Goal: Communication & Community: Answer question/provide support

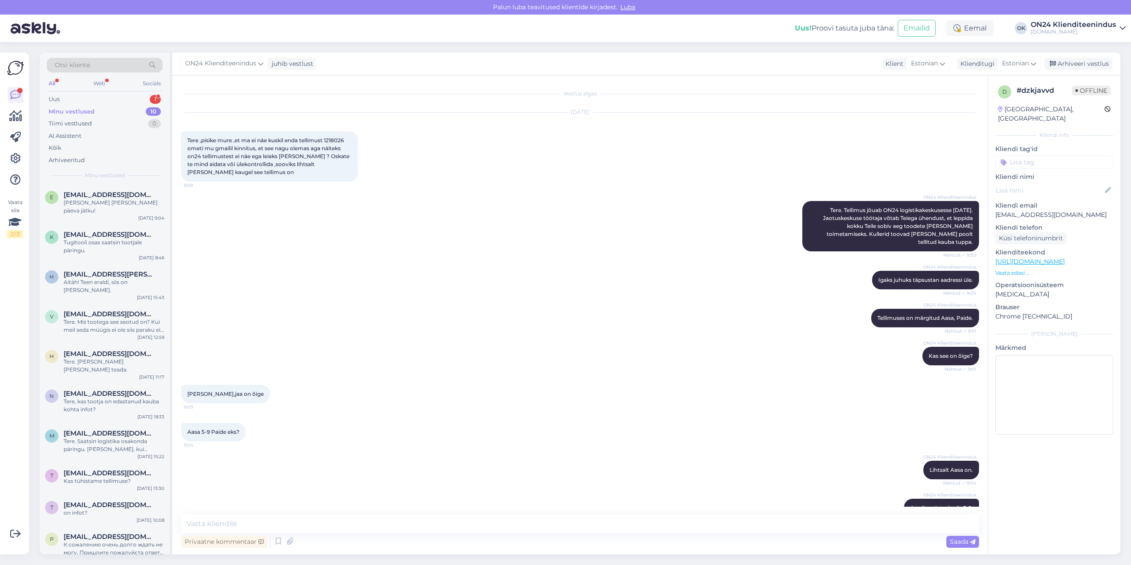
scroll to position [88, 0]
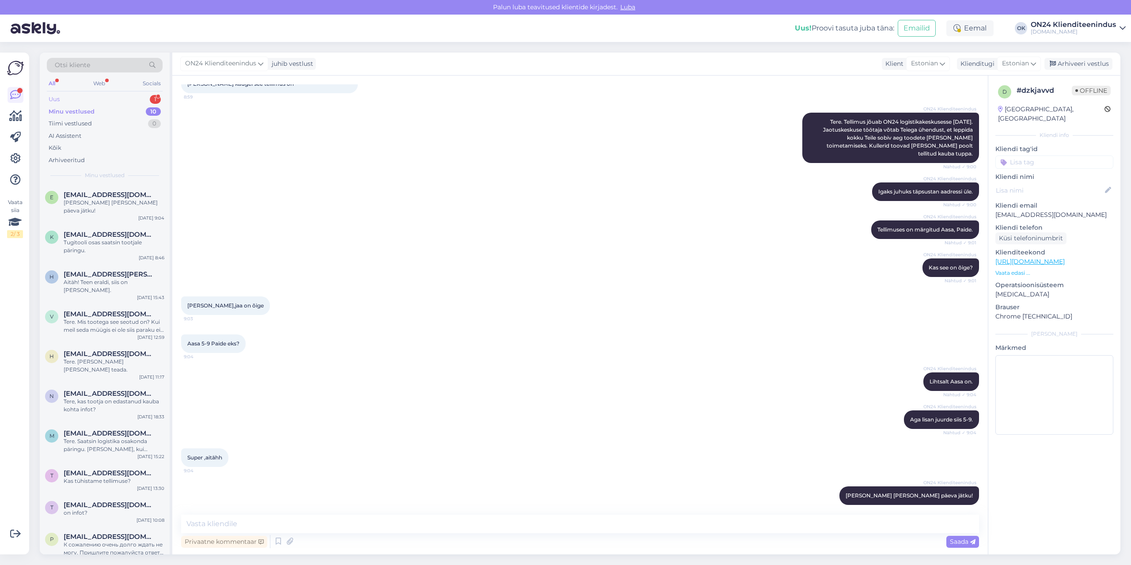
click at [82, 96] on div "Uus 1" at bounding box center [105, 99] width 116 height 12
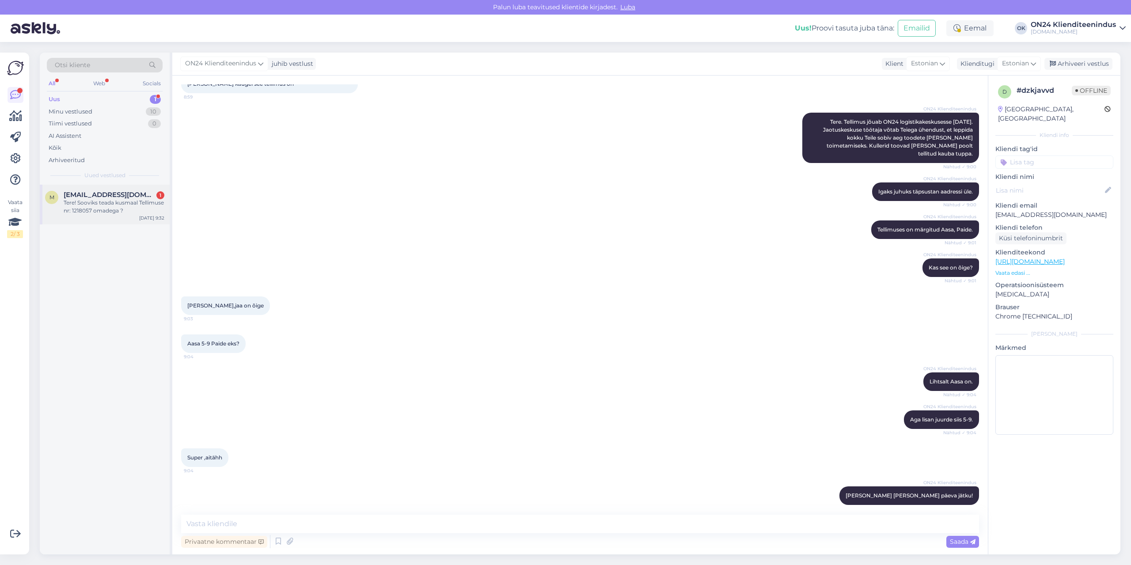
click at [116, 206] on div "Tere! Sooviks teada kusmaal Tellimuse nr: 1218057 omadega ?" at bounding box center [114, 207] width 101 height 16
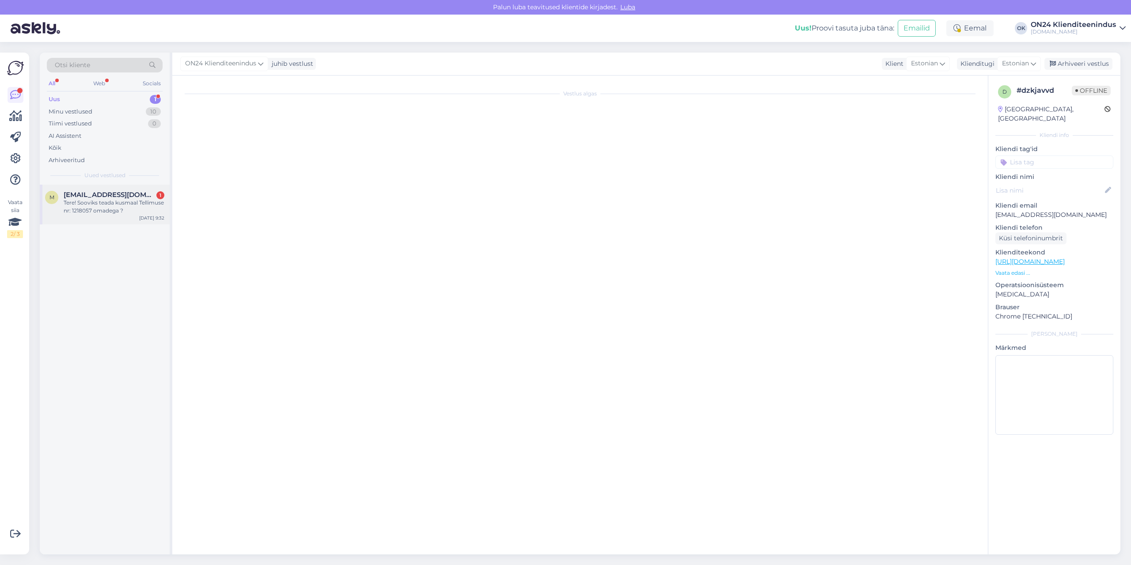
scroll to position [0, 0]
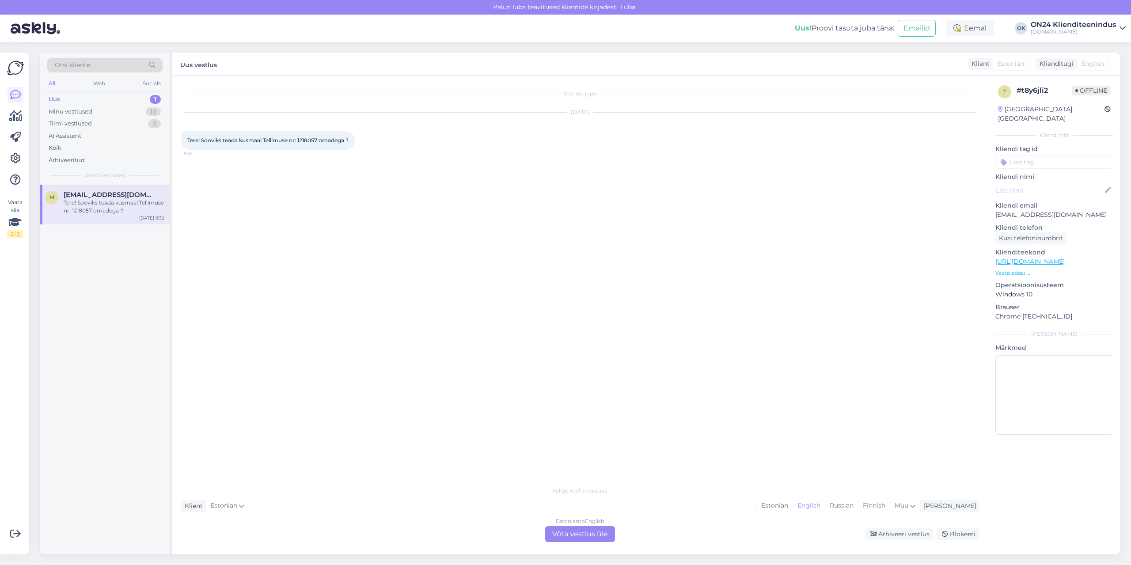
click at [316, 144] on div "Tere! Sooviks teada kusmaal Tellimuse nr: 1218057 omadega ? 9:32" at bounding box center [268, 140] width 174 height 19
click at [313, 141] on span "Tere! Sooviks teada kusmaal Tellimuse nr: 1218057 omadega ?" at bounding box center [267, 140] width 161 height 7
copy span "1218057"
click at [793, 508] on div "Estonian" at bounding box center [775, 505] width 36 height 13
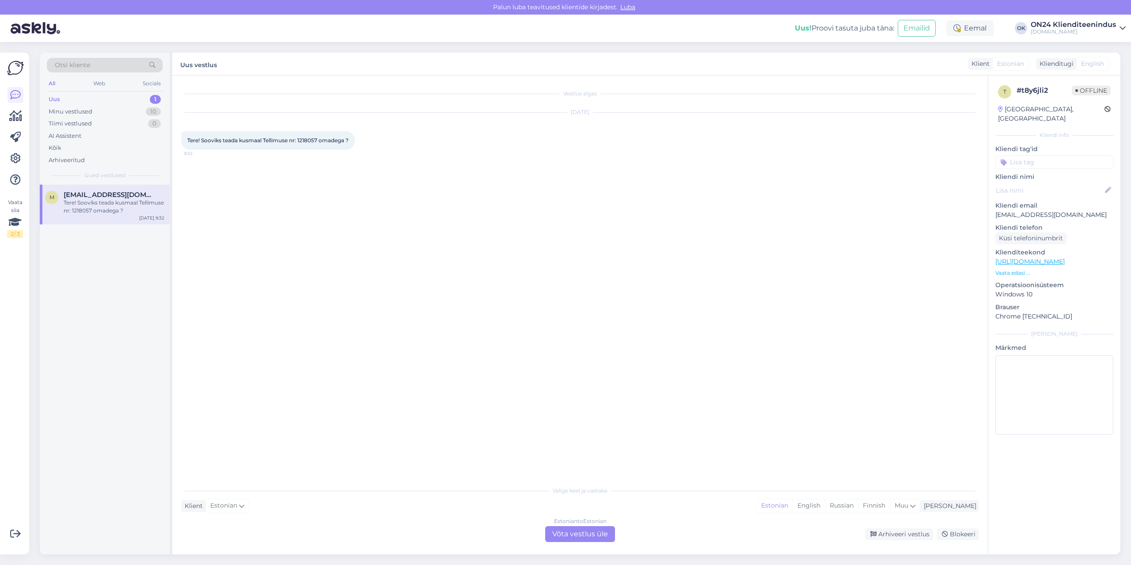
click at [608, 534] on div "Estonian to Estonian Võta vestlus üle" at bounding box center [580, 534] width 70 height 16
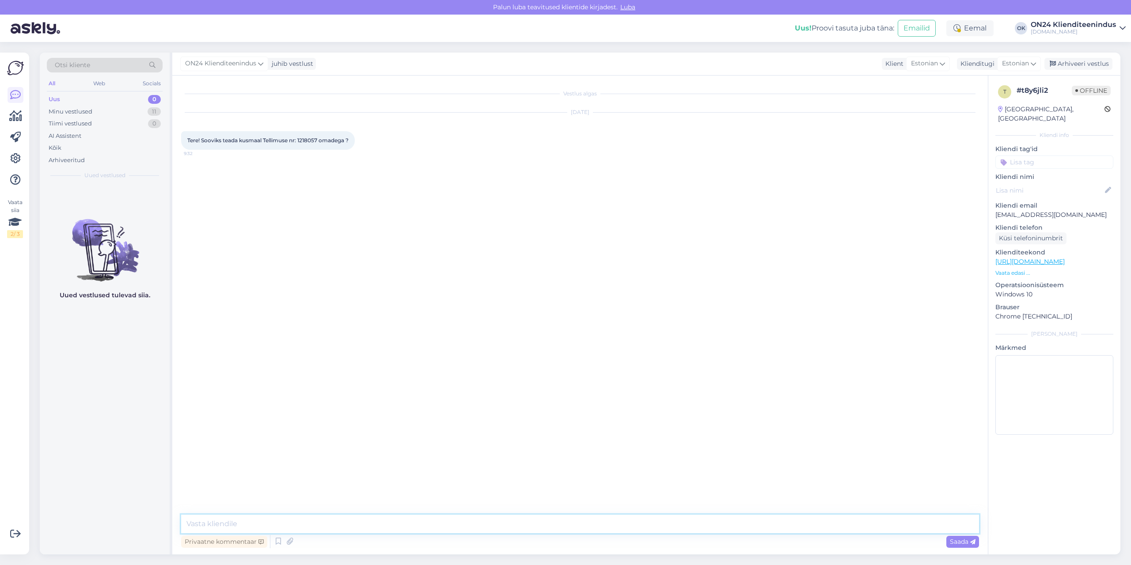
click at [595, 526] on textarea at bounding box center [580, 524] width 798 height 19
type textarea "Tere. [PERSON_NAME] saabub [DATE] [GEOGRAPHIC_DATA]. Väljastuse päevad on kolma…"
type textarea "Teavitame, [PERSON_NAME] on reaalselt kohal."
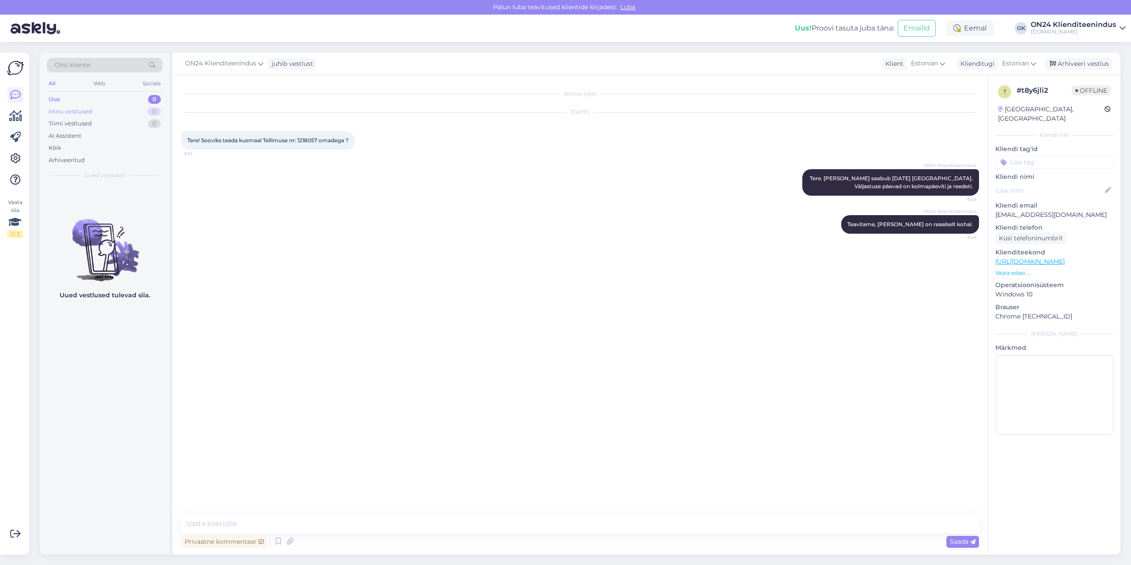
click at [108, 110] on div "Minu vestlused 11" at bounding box center [105, 112] width 116 height 12
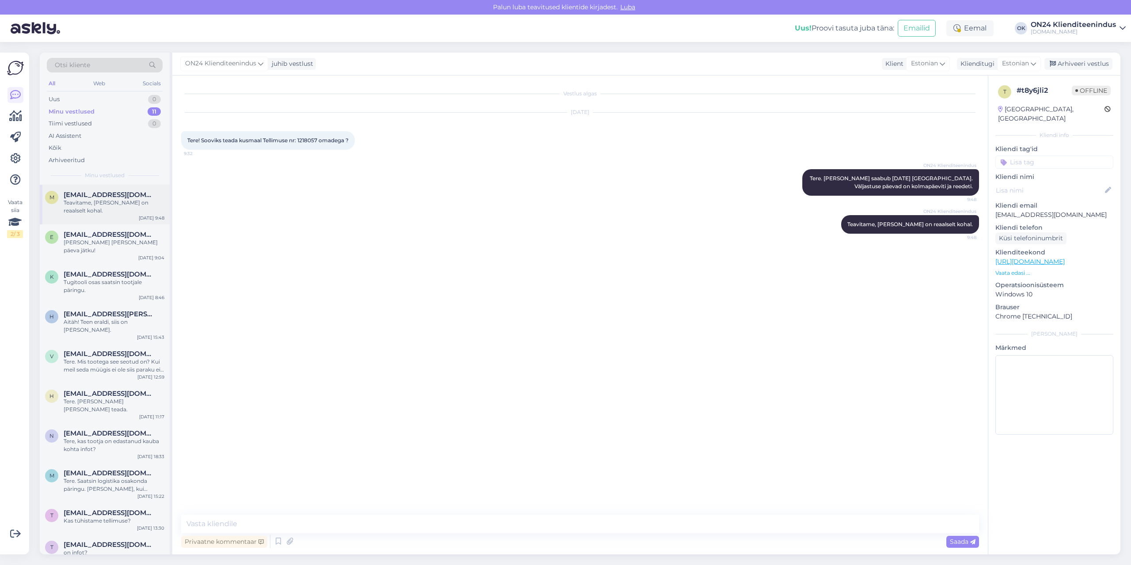
click at [99, 207] on div "Teavitame, [PERSON_NAME] on reaalselt kohal." at bounding box center [114, 207] width 101 height 16
click at [106, 242] on div "[PERSON_NAME] [PERSON_NAME] päeva jätku!" at bounding box center [114, 247] width 101 height 16
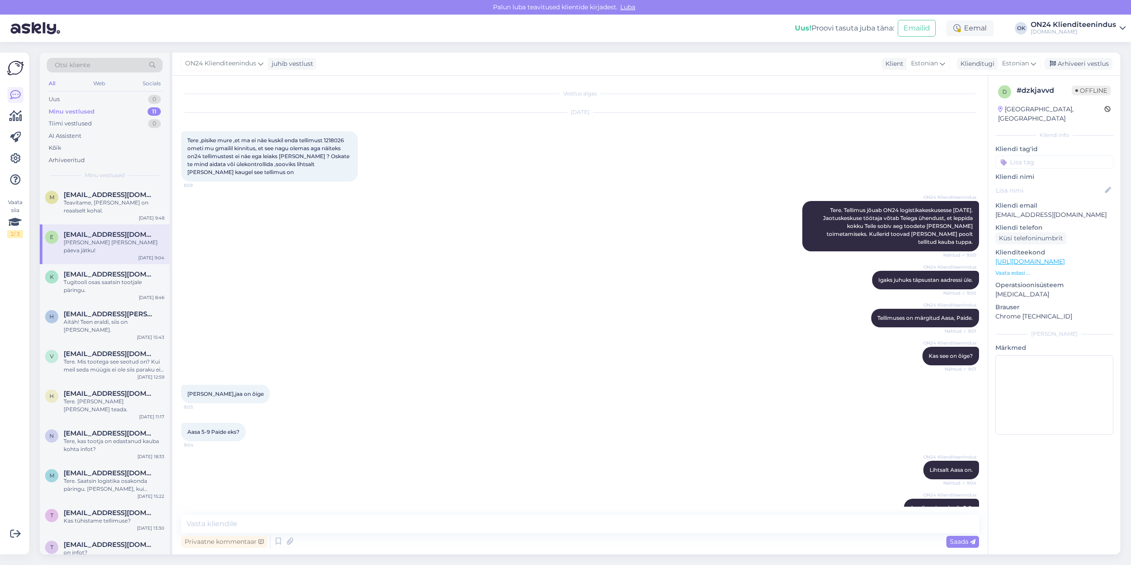
scroll to position [88, 0]
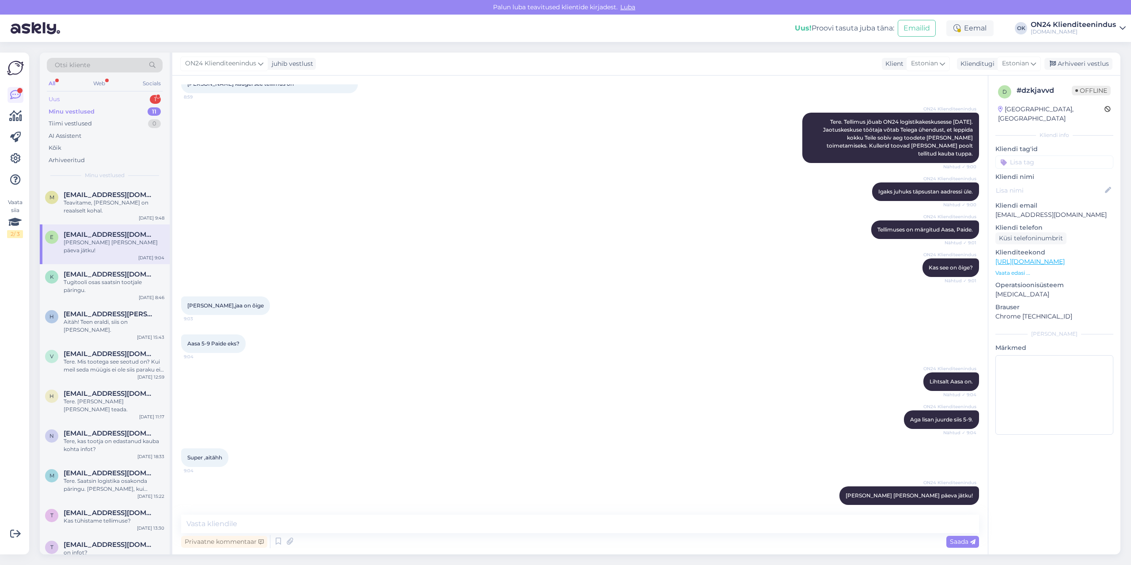
click at [96, 99] on div "Uus 1" at bounding box center [105, 99] width 116 height 12
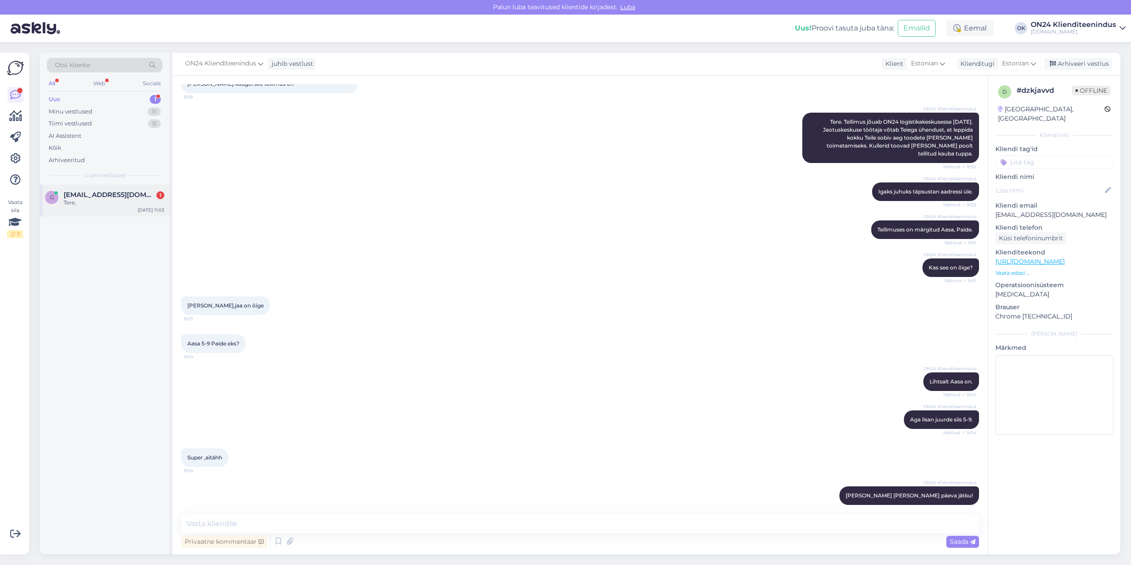
click at [87, 196] on span "[EMAIL_ADDRESS][DOMAIN_NAME]" at bounding box center [110, 195] width 92 height 8
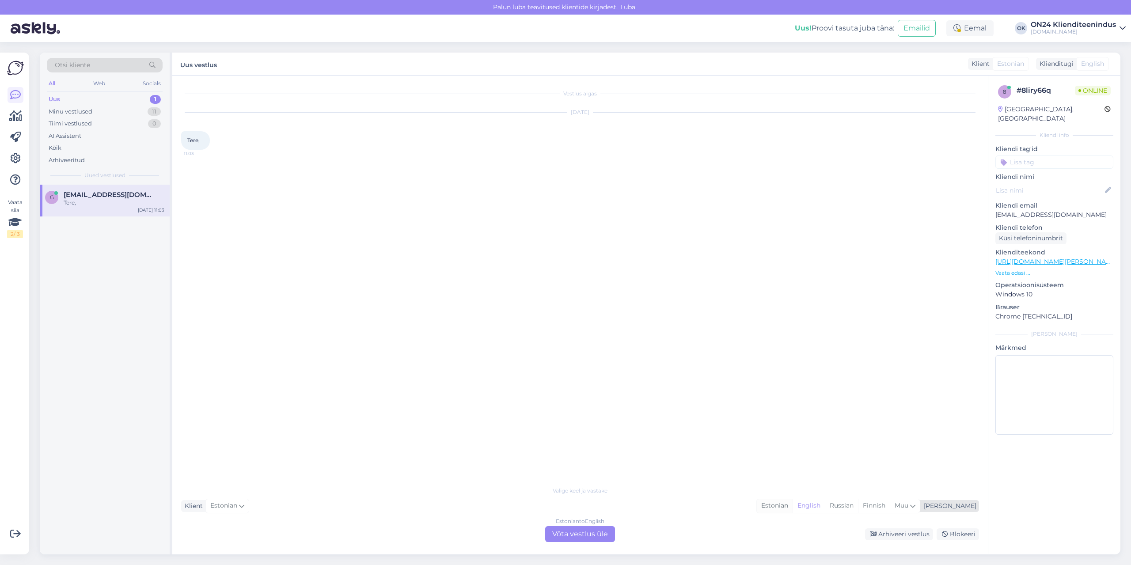
click at [793, 502] on div "Estonian" at bounding box center [775, 505] width 36 height 13
click at [598, 534] on div "Estonian to Estonian Võta vestlus üle" at bounding box center [580, 534] width 70 height 16
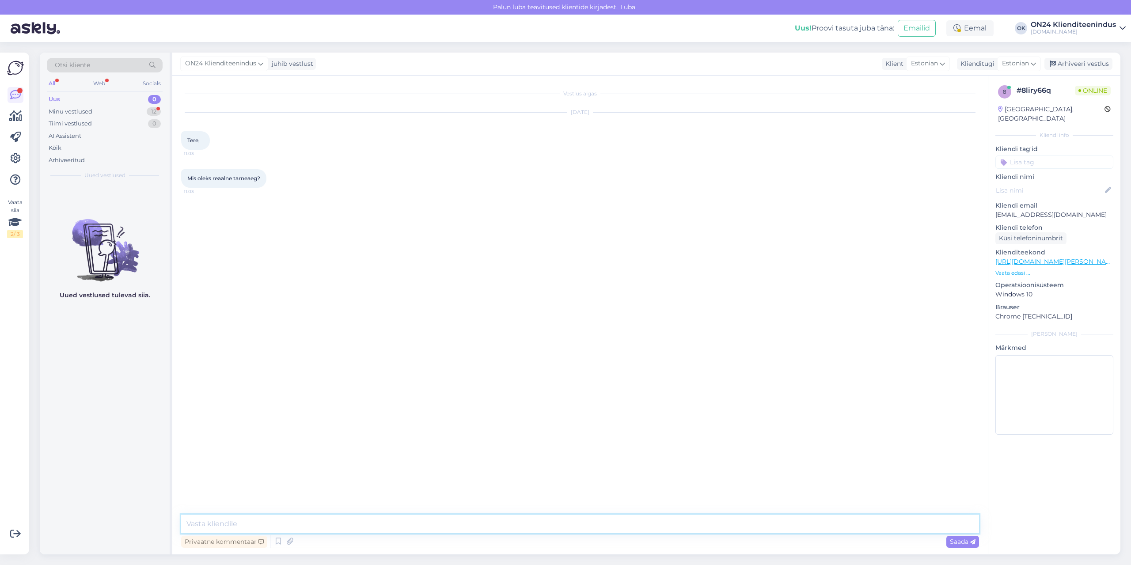
click at [585, 517] on textarea at bounding box center [580, 524] width 798 height 19
click at [295, 217] on link "[URL][DOMAIN_NAME][PERSON_NAME]" at bounding box center [241, 216] width 108 height 7
click at [222, 527] on textarea at bounding box center [580, 524] width 798 height 19
click at [430, 528] on textarea "Tere. [PERSON_NAME] teha tellimus siis toode saabuks meie lattu" at bounding box center [580, 524] width 798 height 19
type textarea "Tere. [PERSON_NAME] teha tellimus siis eeldatav tarne meie lattu oleks [DATE]."
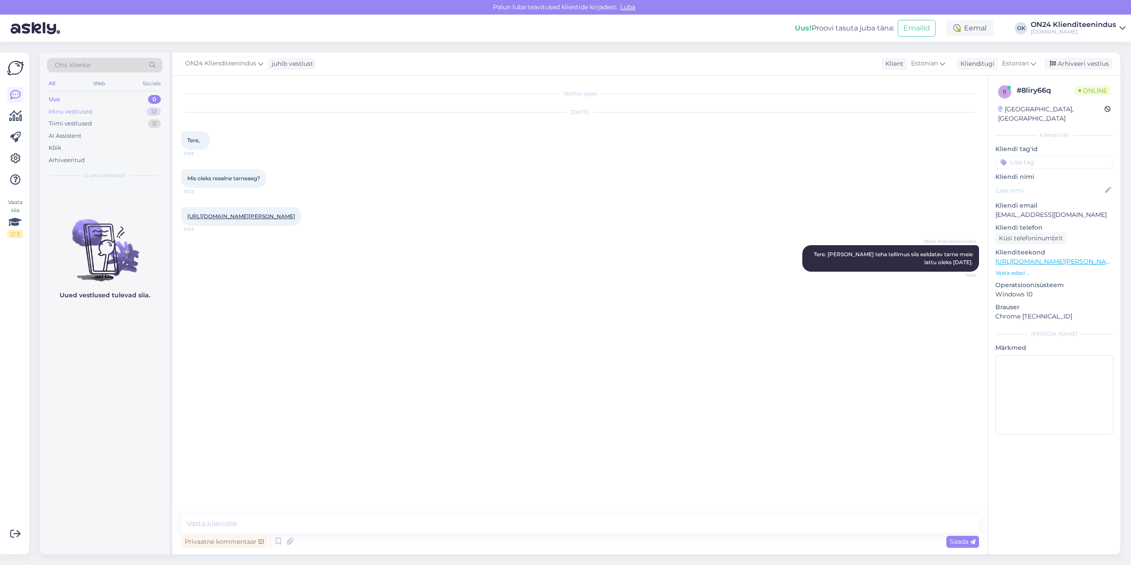
click at [106, 112] on div "Minu vestlused 12" at bounding box center [105, 112] width 116 height 12
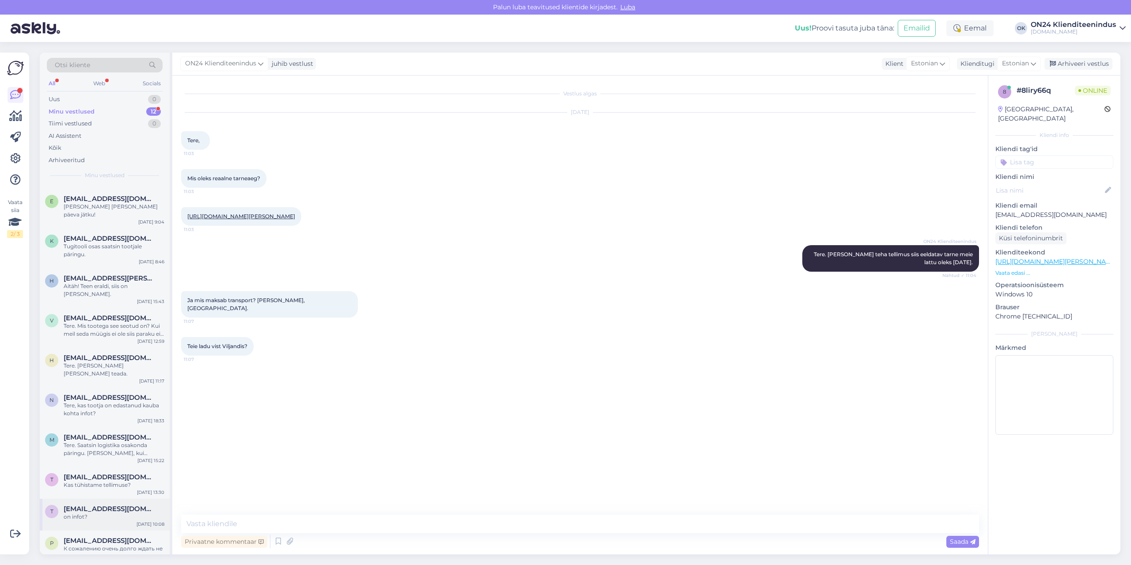
scroll to position [60, 0]
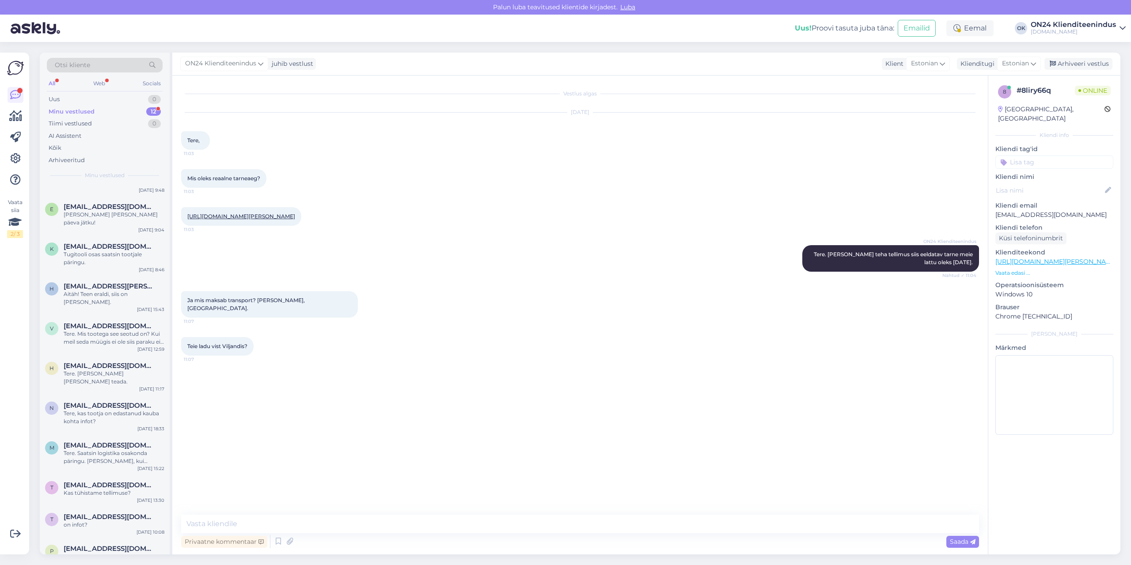
click at [76, 114] on div "Minu vestlused" at bounding box center [72, 111] width 46 height 9
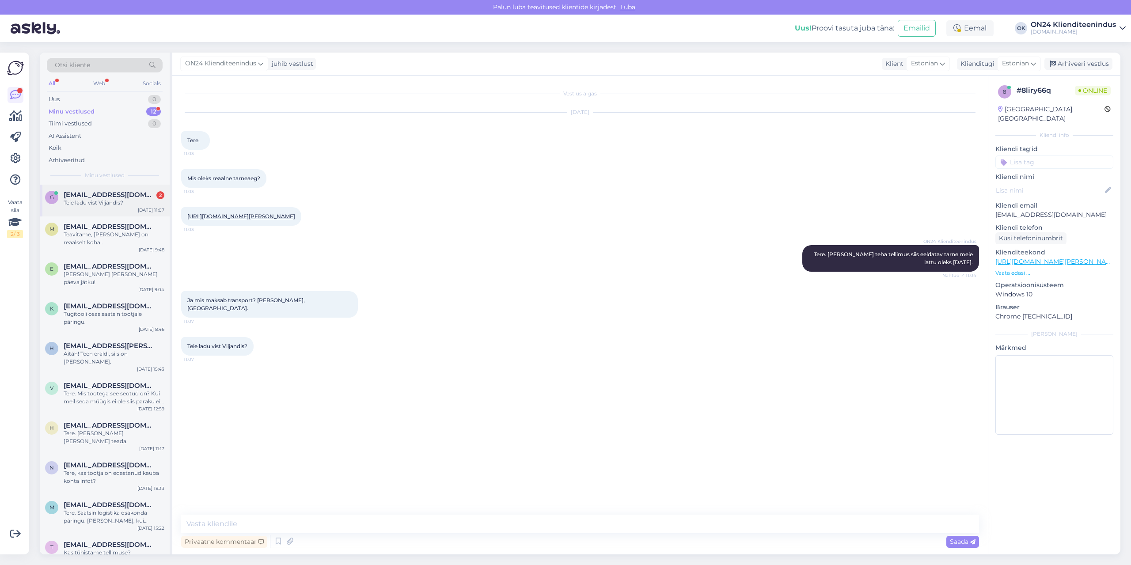
click at [95, 197] on span "[EMAIL_ADDRESS][DOMAIN_NAME]" at bounding box center [110, 195] width 92 height 8
drag, startPoint x: 259, startPoint y: 308, endPoint x: 282, endPoint y: 311, distance: 24.0
click at [282, 311] on span "Ja mis maksab transport? [PERSON_NAME], [GEOGRAPHIC_DATA]." at bounding box center [246, 304] width 119 height 15
copy span "[PERSON_NAME],"
click at [246, 522] on textarea at bounding box center [580, 524] width 798 height 19
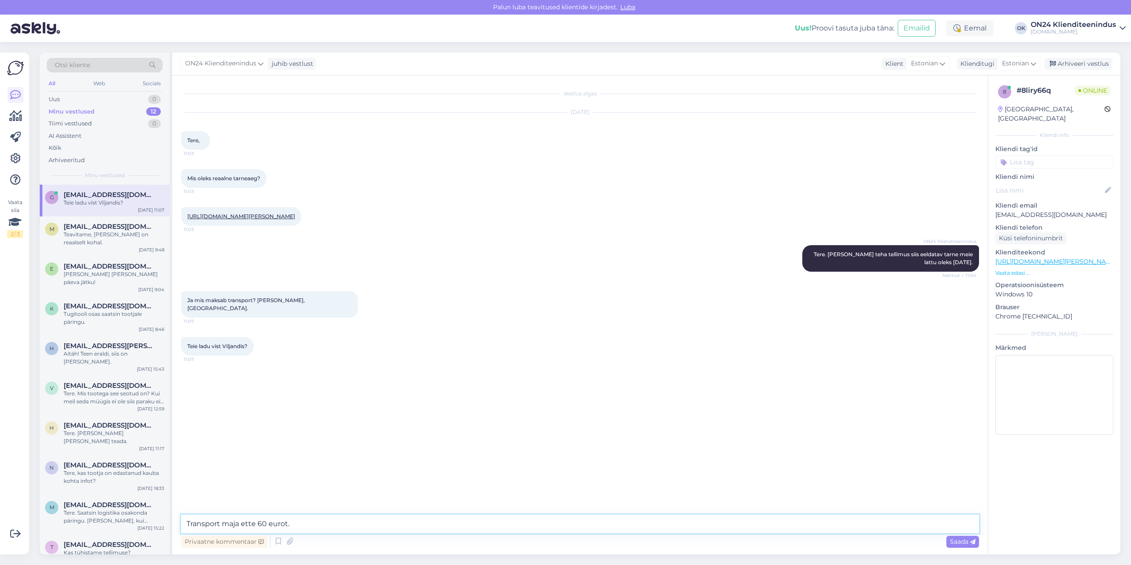
type textarea "Transport maja ette 60 eurot."
type textarea "Ladu asub [GEOGRAPHIC_DATA]"
click at [312, 518] on textarea at bounding box center [580, 524] width 798 height 19
paste textarea "Tallinna jaotuskeskus [GEOGRAPHIC_DATA] väljastamine tööpäevadel 10:00-15:00. A…"
type textarea "Tallinna jaotuskeskus [GEOGRAPHIC_DATA] väljastamine tööpäevadel 10:00-15:00. A…"
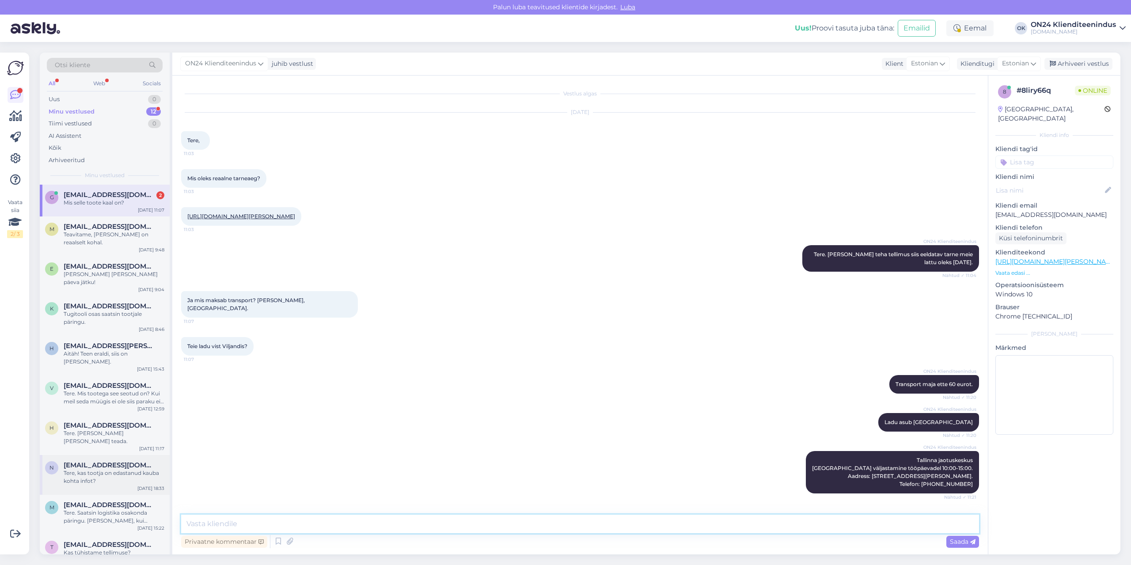
scroll to position [80, 0]
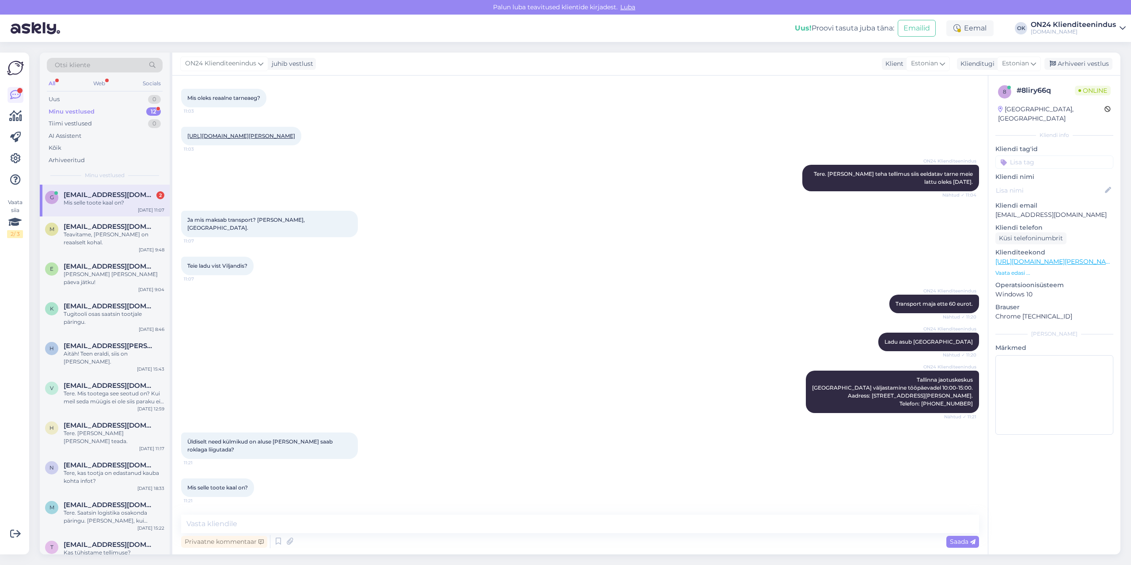
click at [123, 203] on div "Mis selle toote kaal on?" at bounding box center [114, 203] width 101 height 8
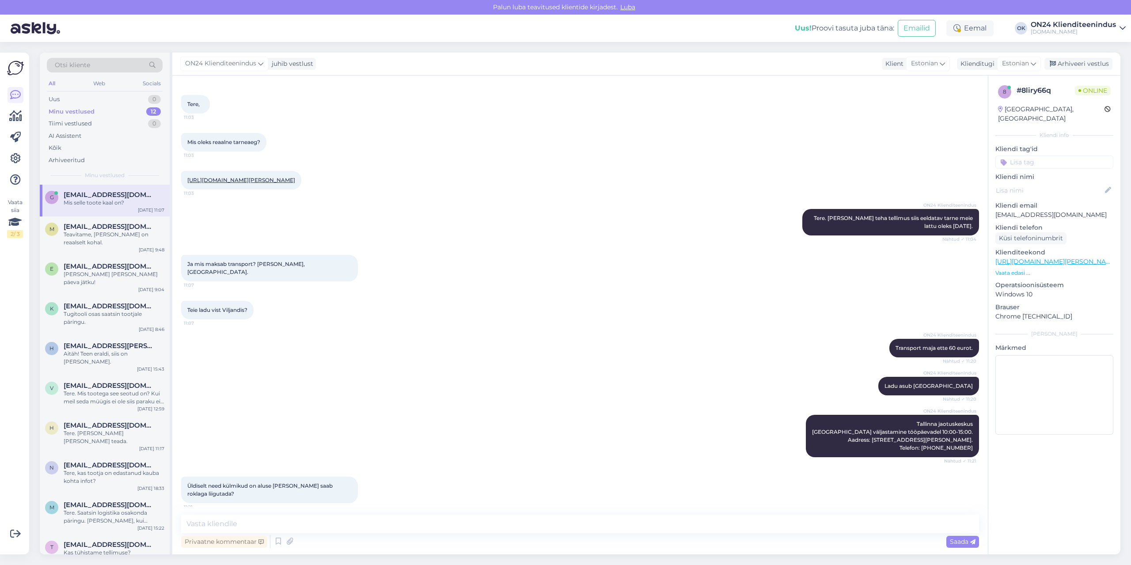
click at [218, 183] on link "[URL][DOMAIN_NAME][PERSON_NAME]" at bounding box center [241, 180] width 108 height 7
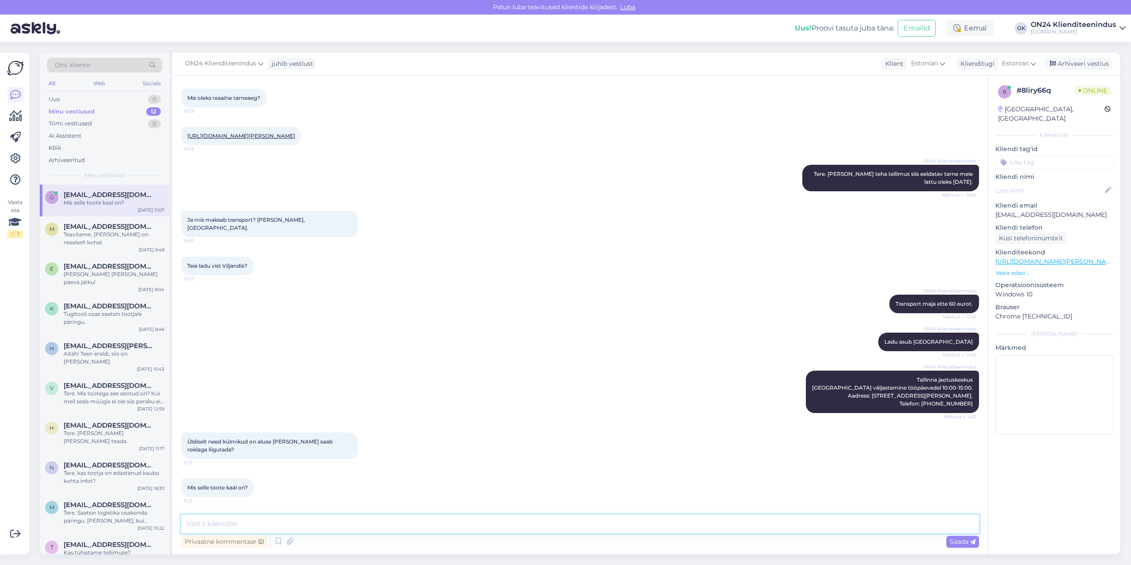
click at [235, 516] on textarea at bounding box center [580, 524] width 798 height 19
type textarea "96 kg. Tegu on [PERSON_NAME] tootega."
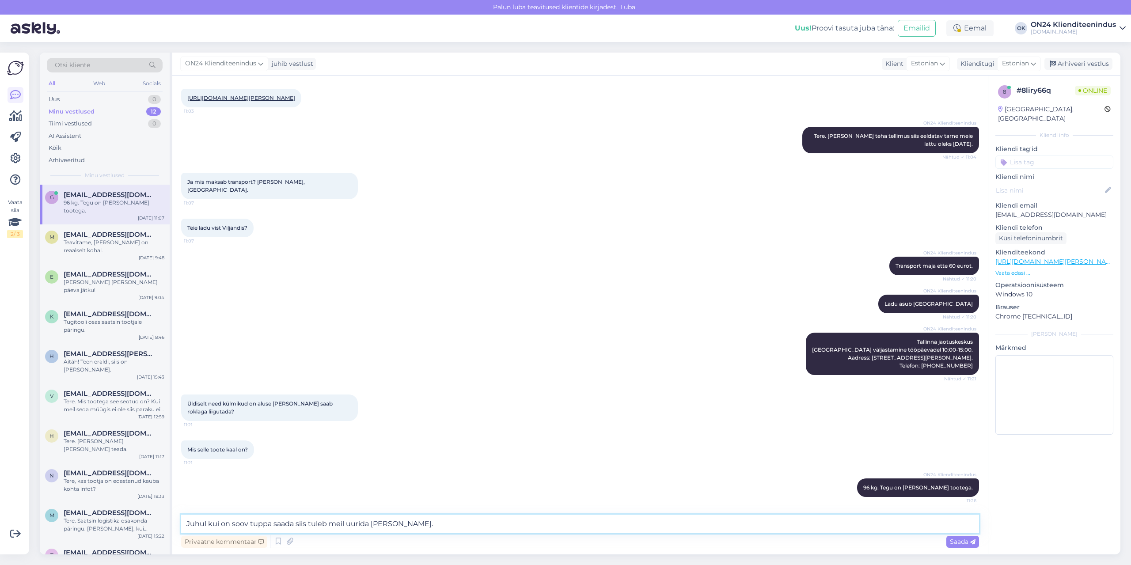
type textarea "Juhul kui on soov tuppa saada siis tuleb meil uurida [PERSON_NAME]."
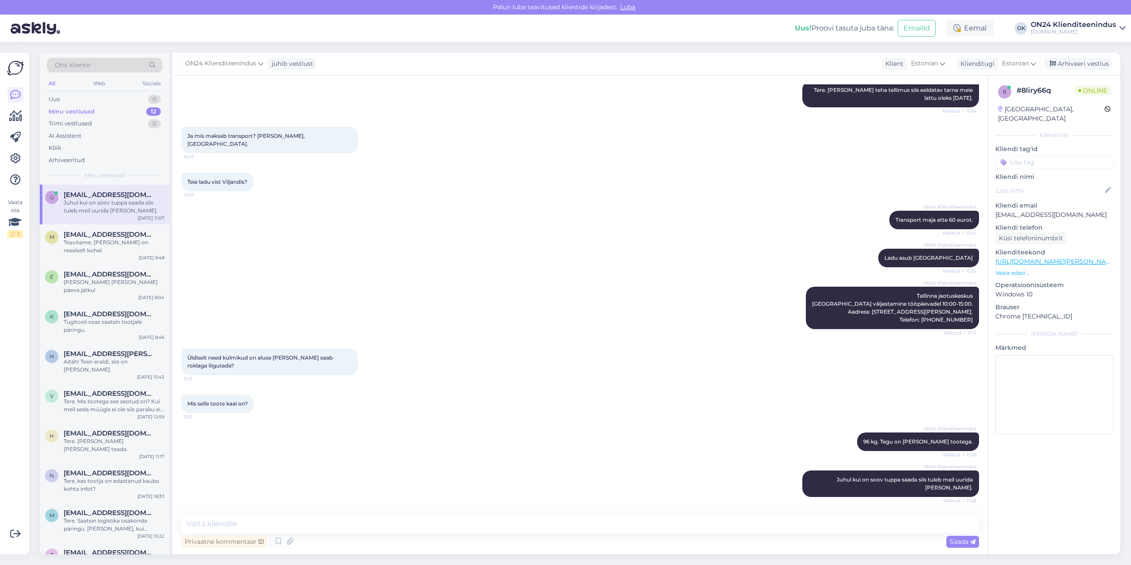
click at [92, 196] on span "[EMAIL_ADDRESS][DOMAIN_NAME]" at bounding box center [110, 195] width 92 height 8
click at [79, 240] on div "Teavitame, [PERSON_NAME] on reaalselt kohal." at bounding box center [114, 247] width 101 height 16
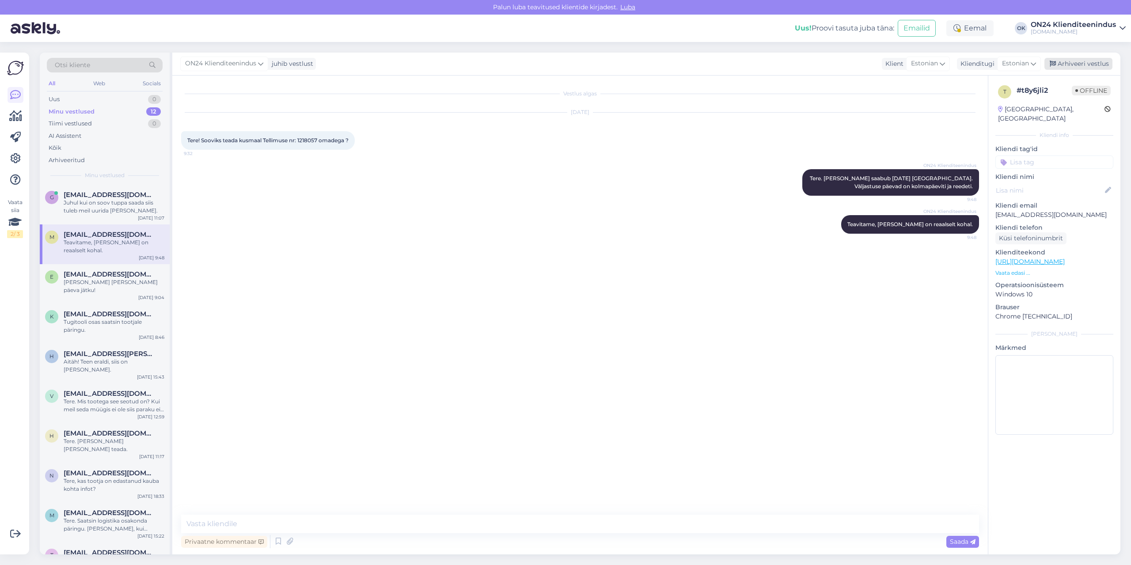
click at [1081, 66] on div "Arhiveeri vestlus" at bounding box center [1079, 64] width 68 height 12
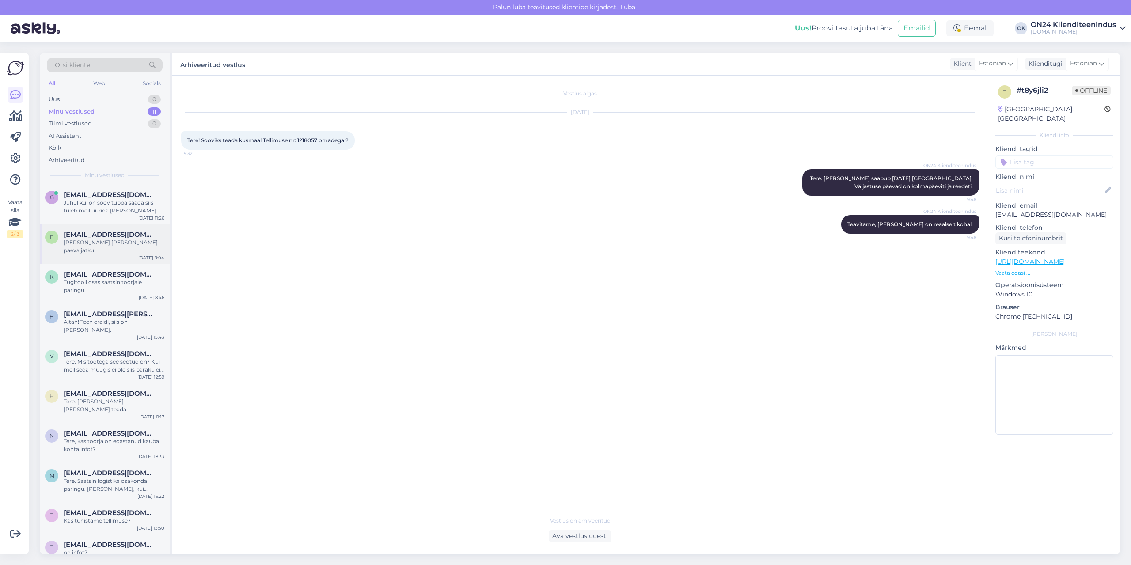
click at [107, 242] on div "[PERSON_NAME] [PERSON_NAME] päeva jätku!" at bounding box center [114, 247] width 101 height 16
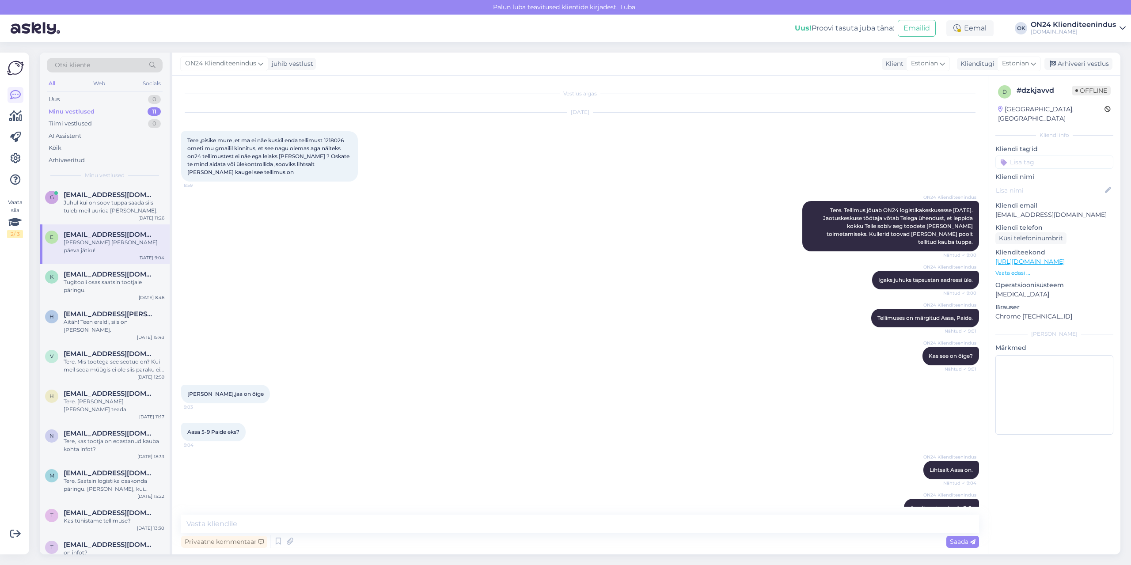
scroll to position [88, 0]
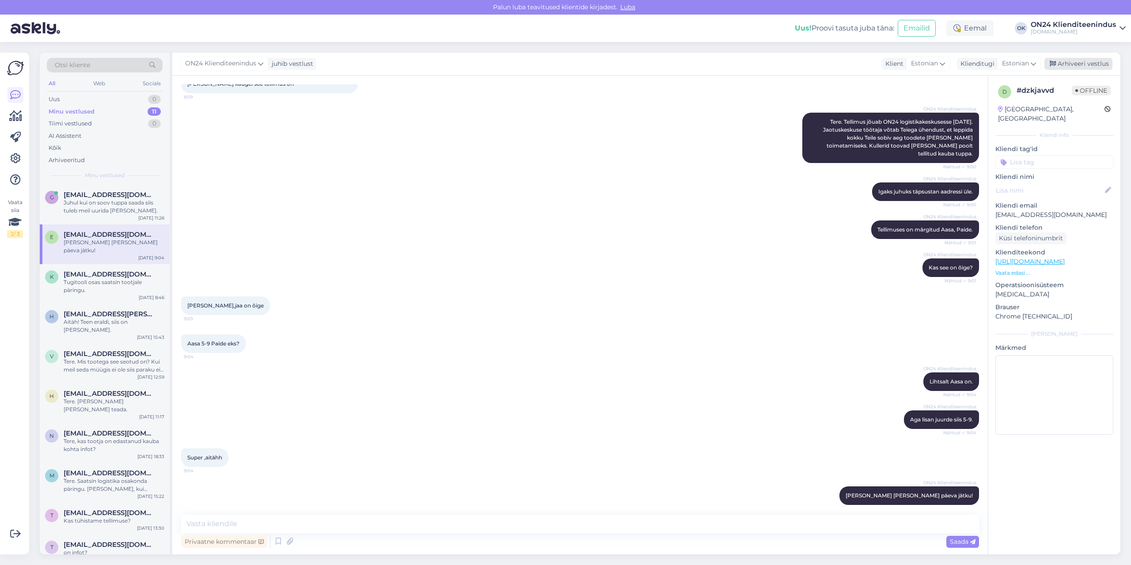
click at [1079, 60] on div "Arhiveeri vestlus" at bounding box center [1079, 64] width 68 height 12
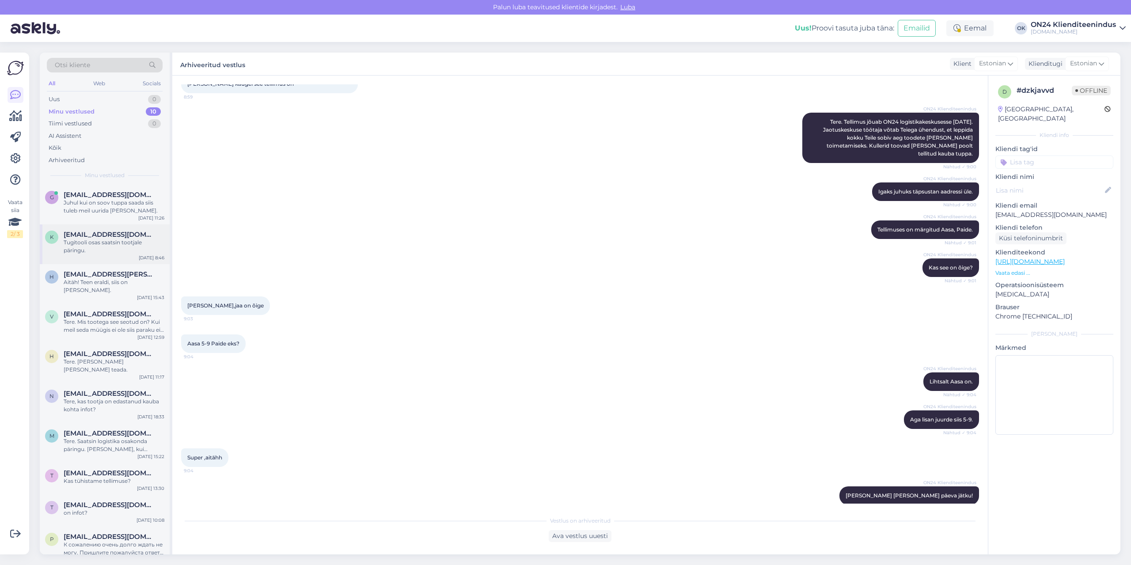
click at [101, 255] on div "k [EMAIL_ADDRESS][DOMAIN_NAME] Tugitooli osas saatsin tootjale päringu. [DATE] …" at bounding box center [105, 244] width 130 height 40
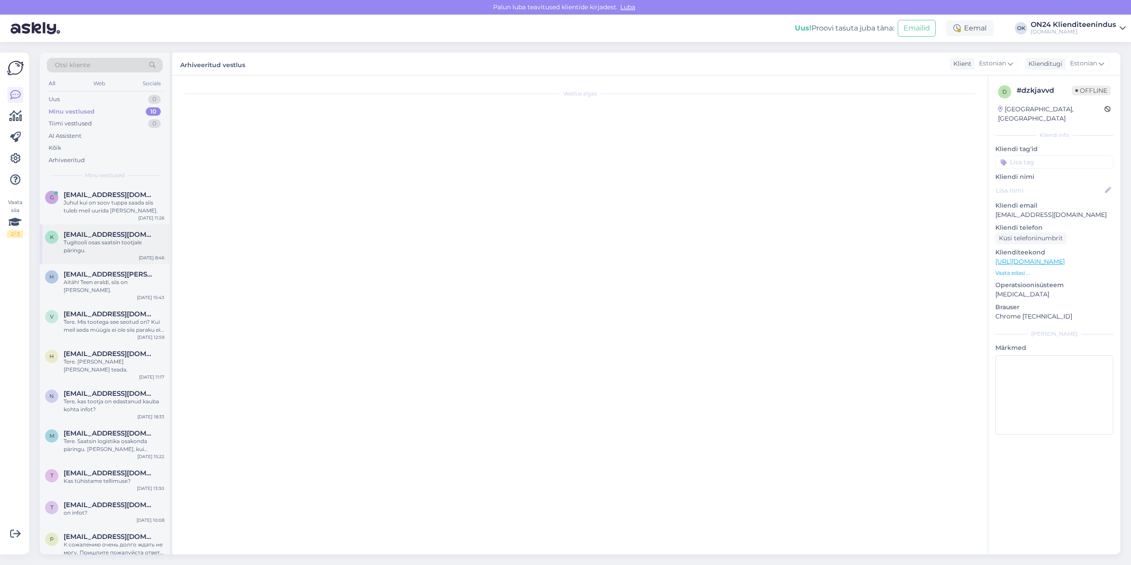
scroll to position [0, 0]
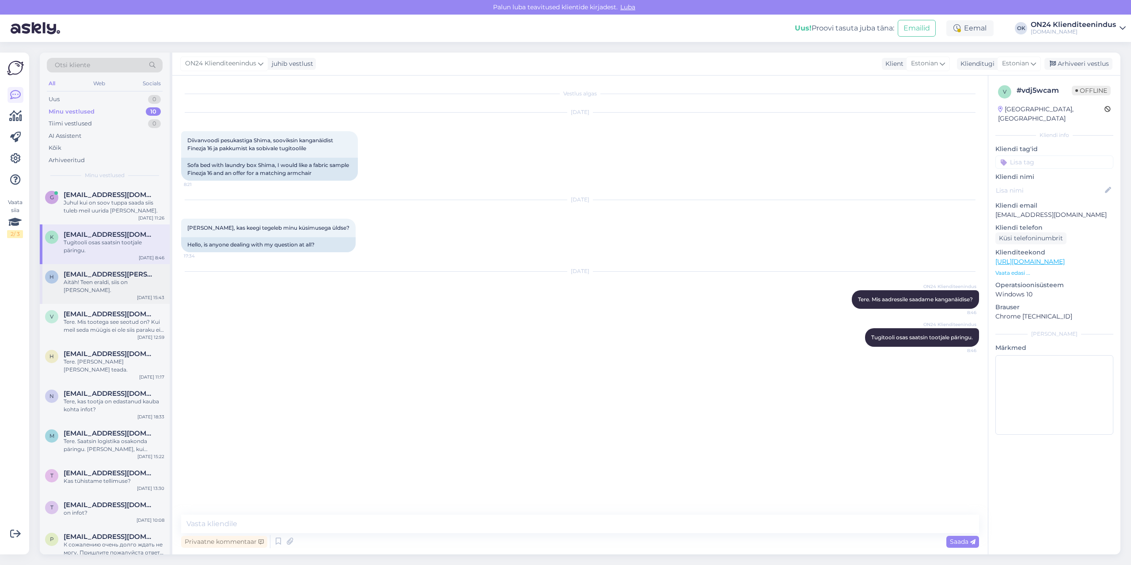
click at [94, 293] on div "h [EMAIL_ADDRESS][PERSON_NAME][DOMAIN_NAME] Aitäh! Teen eraldi, siis on [PERSON…" at bounding box center [105, 284] width 130 height 40
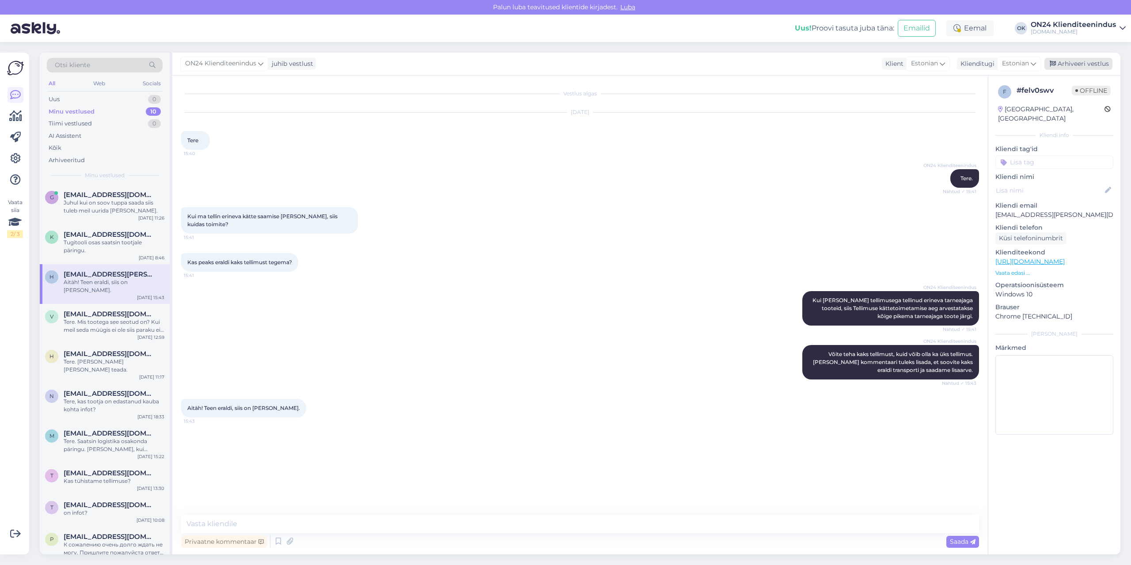
click at [1070, 63] on div "Arhiveeri vestlus" at bounding box center [1079, 64] width 68 height 12
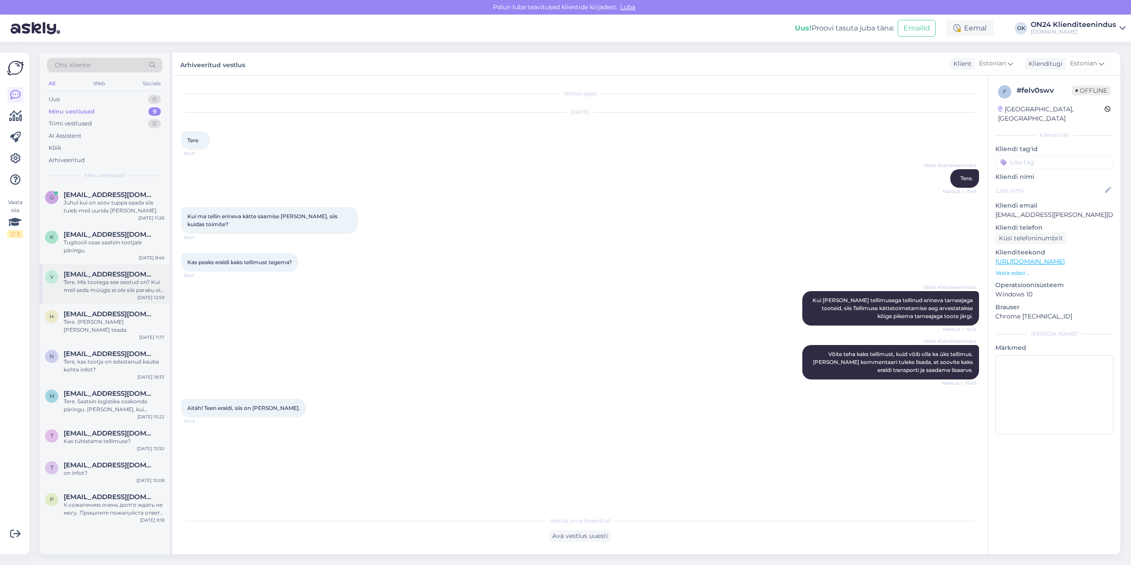
click at [126, 279] on div "Tere. Mis tootega see seotud on? Kui meil seda müügis ei ole siis paraku ei ole…" at bounding box center [114, 286] width 101 height 16
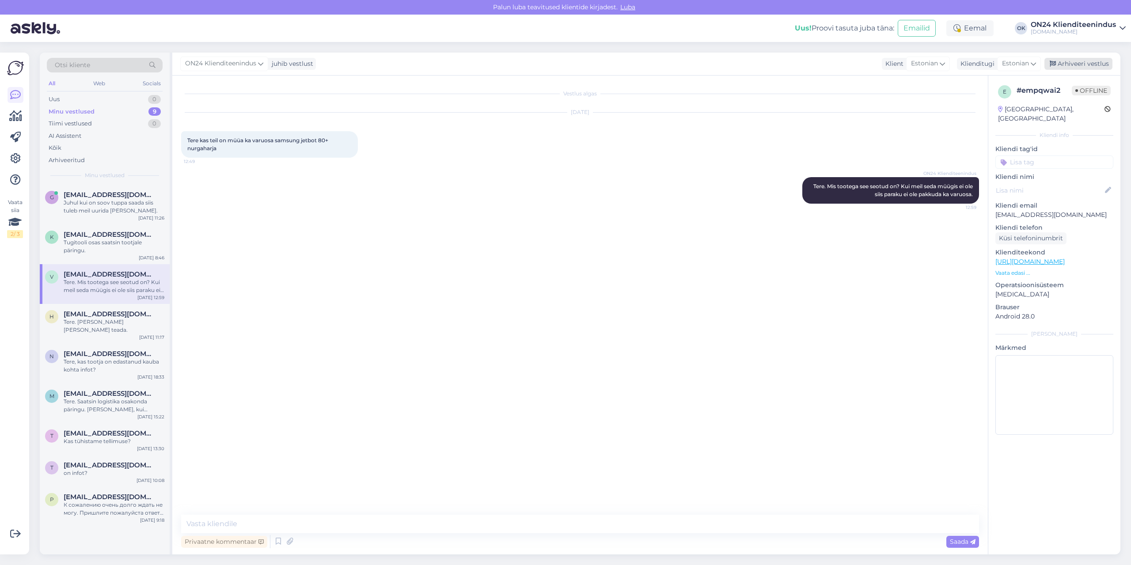
click at [1070, 66] on div "Arhiveeri vestlus" at bounding box center [1079, 64] width 68 height 12
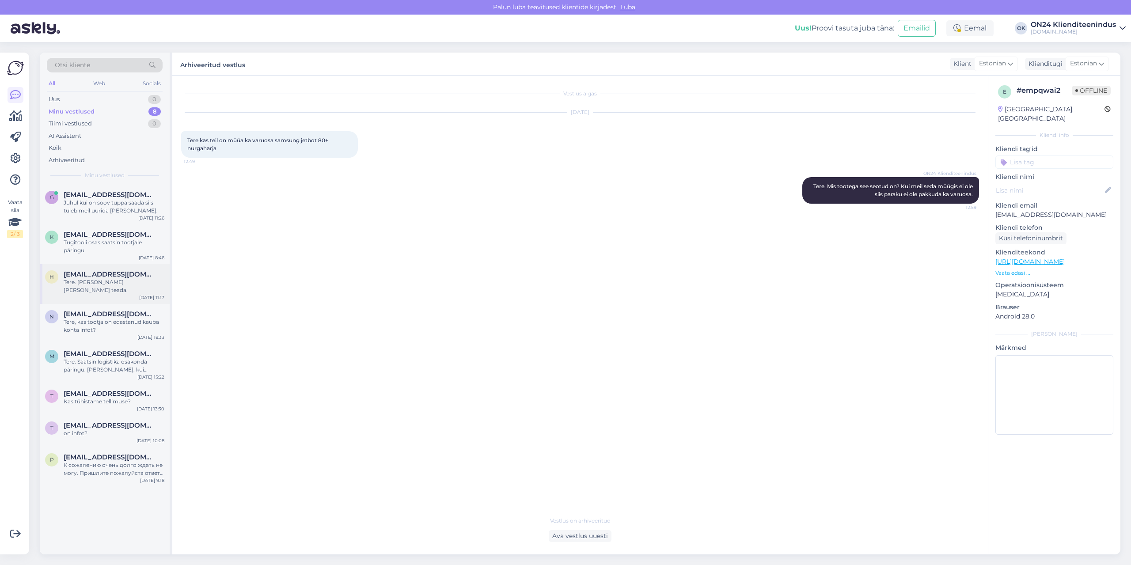
click at [117, 285] on div "Tere. [PERSON_NAME] [PERSON_NAME] teada." at bounding box center [114, 286] width 101 height 16
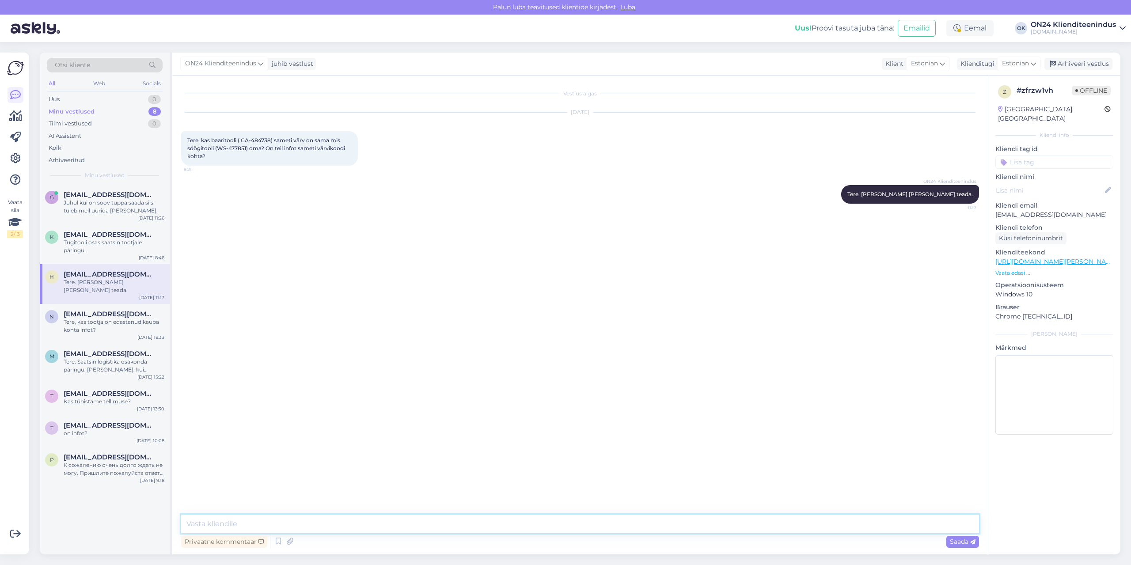
click at [232, 531] on textarea at bounding box center [580, 524] width 798 height 19
type textarea "Tere. [PERSON_NAME] on erinev kanga nimetus."
click at [218, 148] on span "Tere, kas baaritooli ( CA-484738) sameti värv on sama mis söögitooli (WS-477851…" at bounding box center [266, 148] width 159 height 23
drag, startPoint x: 217, startPoint y: 148, endPoint x: 234, endPoint y: 148, distance: 16.8
click at [234, 148] on span "Tere, kas baaritooli ( CA-484738) sameti värv on sama mis söögitooli (WS-477851…" at bounding box center [266, 148] width 159 height 23
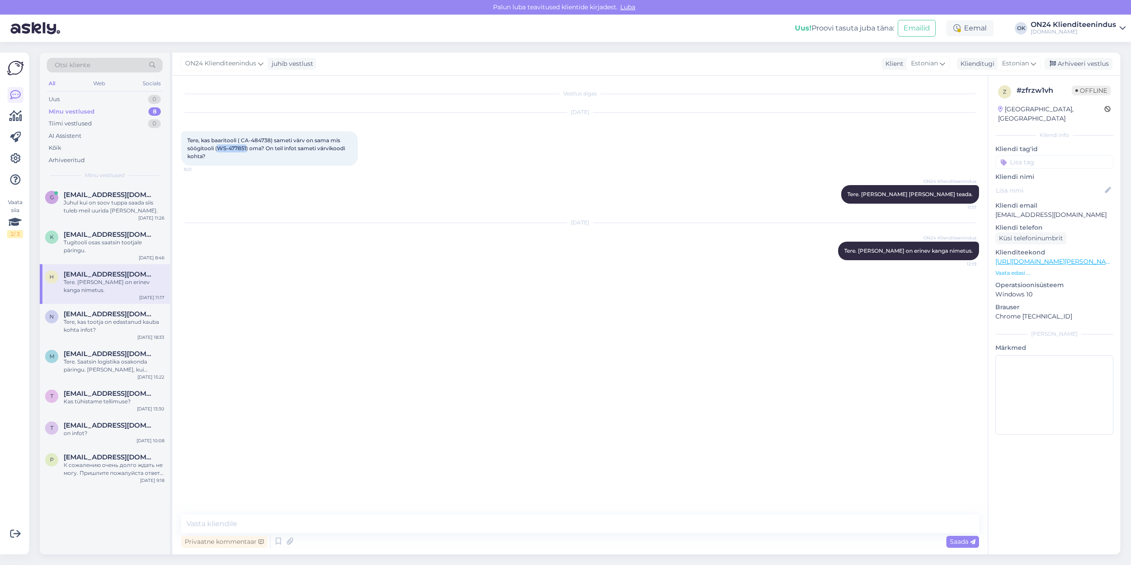
copy span "WS-477851"
click at [215, 524] on textarea at bounding box center [580, 524] width 798 height 19
paste textarea "WS-477851"
click at [250, 527] on textarea "WS-477851 -" at bounding box center [580, 524] width 798 height 19
click at [196, 529] on textarea "WS-477851 :" at bounding box center [580, 518] width 798 height 29
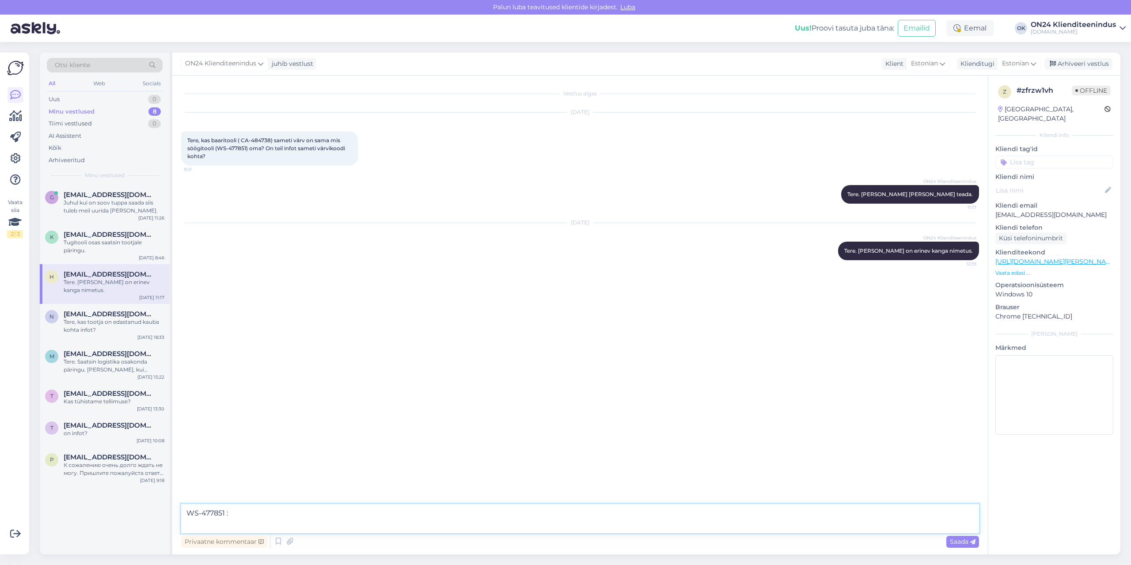
paste textarea "Nimi: Bluvel Värv: 40 taupe (tume beež) Kanga koostis: 100% PES Kulumiskindlus:…"
type textarea "WS-477851 : Nimi: Bluvel Värv: 40 taupe (tume beež) Kanga koostis: 100% PES Kul…"
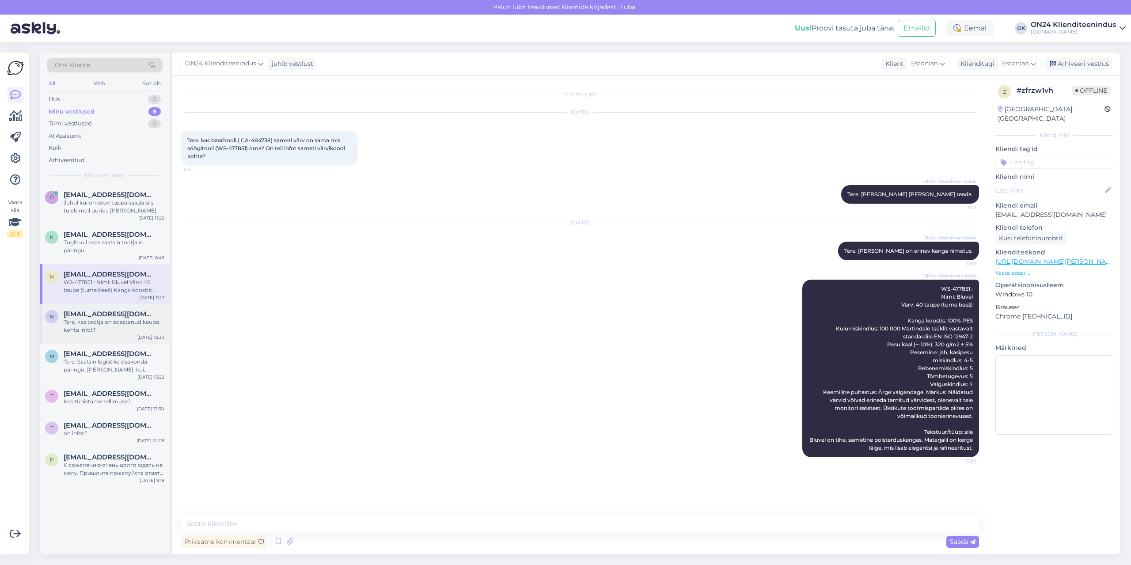
click at [72, 317] on span "[EMAIL_ADDRESS][DOMAIN_NAME]" at bounding box center [110, 314] width 92 height 8
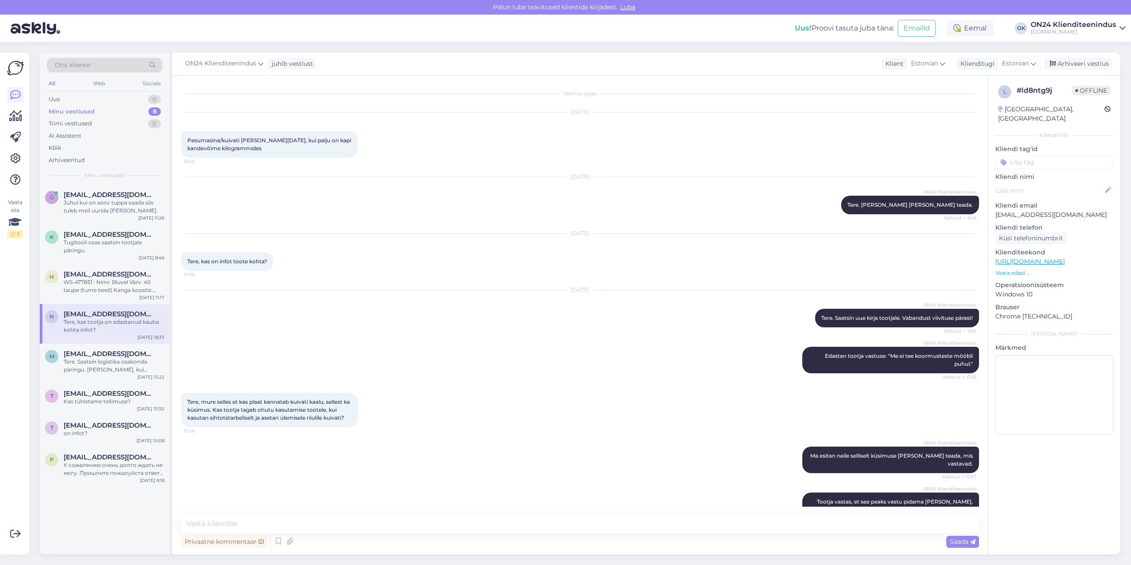
scroll to position [143, 0]
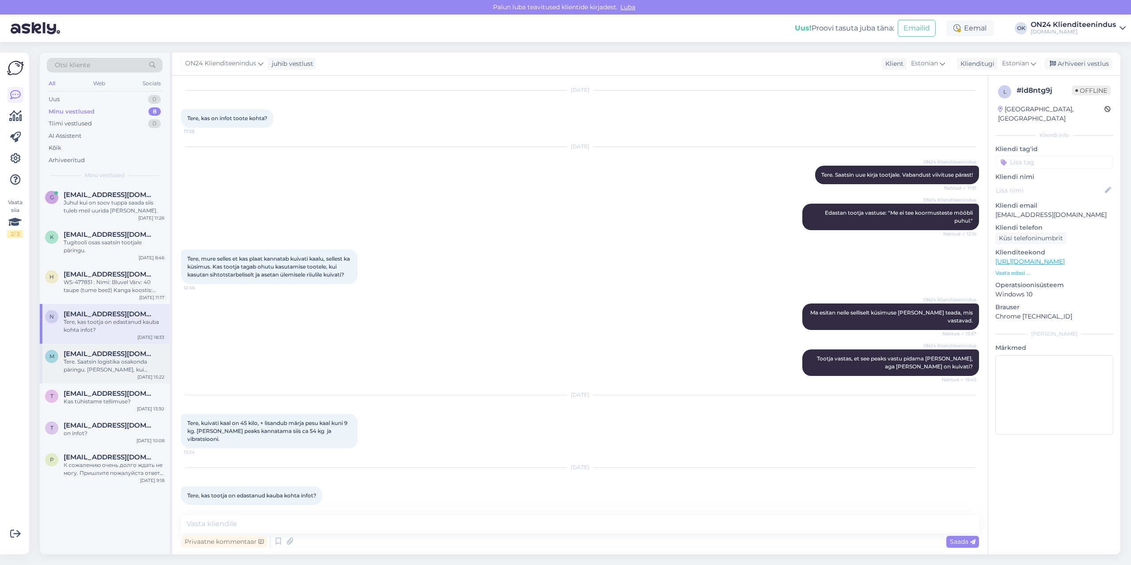
click at [81, 355] on span "[EMAIL_ADDRESS][DOMAIN_NAME]" at bounding box center [110, 354] width 92 height 8
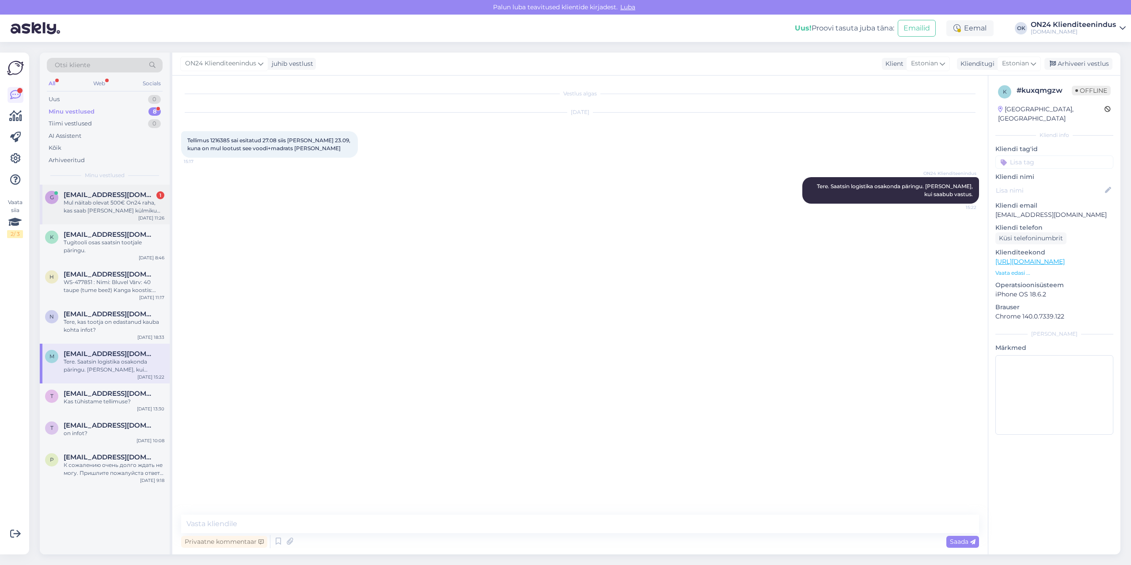
click at [97, 203] on div "Mul näitab olevat 500€ On24 raha, kas saab [PERSON_NAME] külmiku puhul miskit s…" at bounding box center [114, 207] width 101 height 16
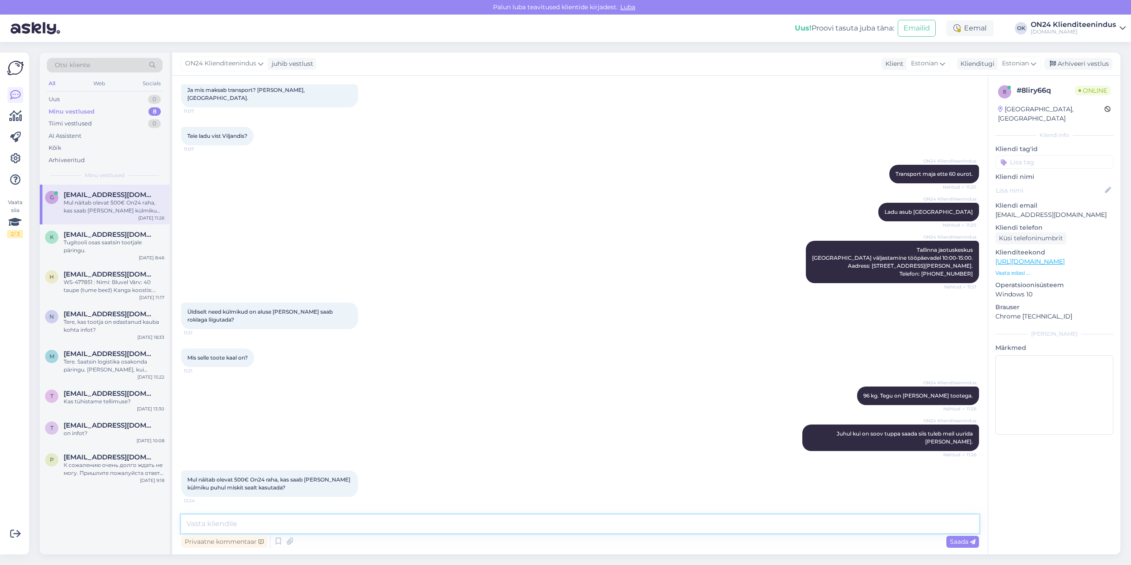
click at [327, 521] on textarea at bounding box center [580, 524] width 798 height 19
type textarea "Paraku sellele tootele ei kehti kliendisoodustust."
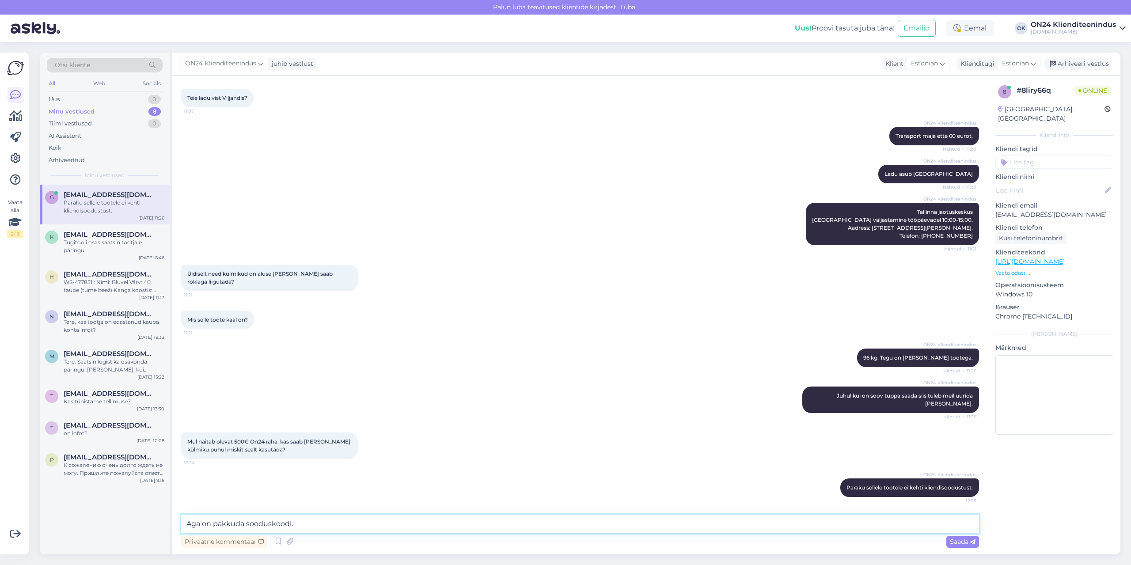
type textarea "Aga on pakkuda sooduskoodi."
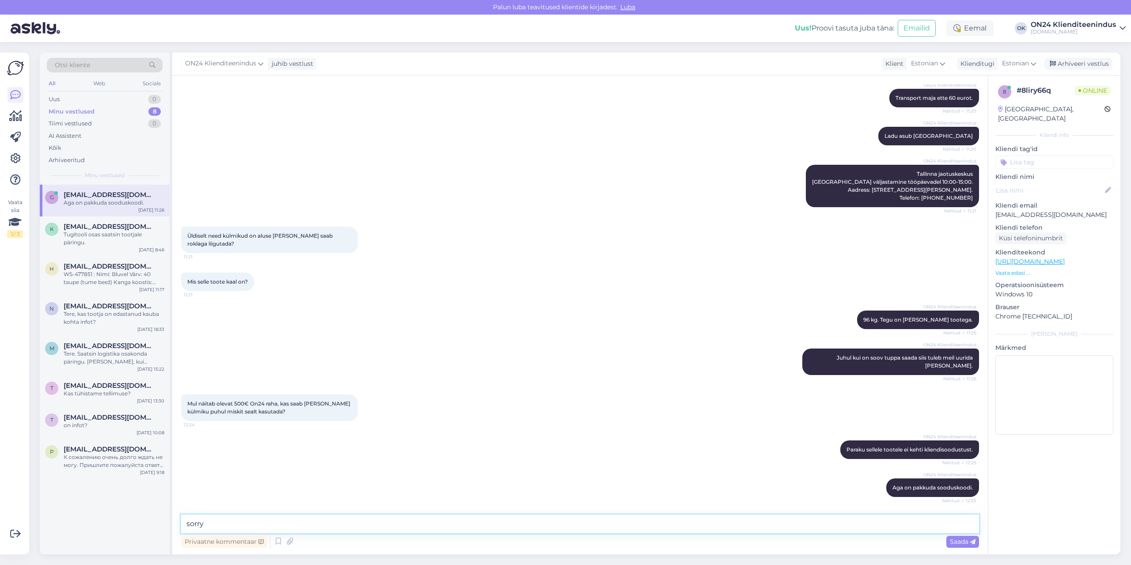
type textarea "sorry9"
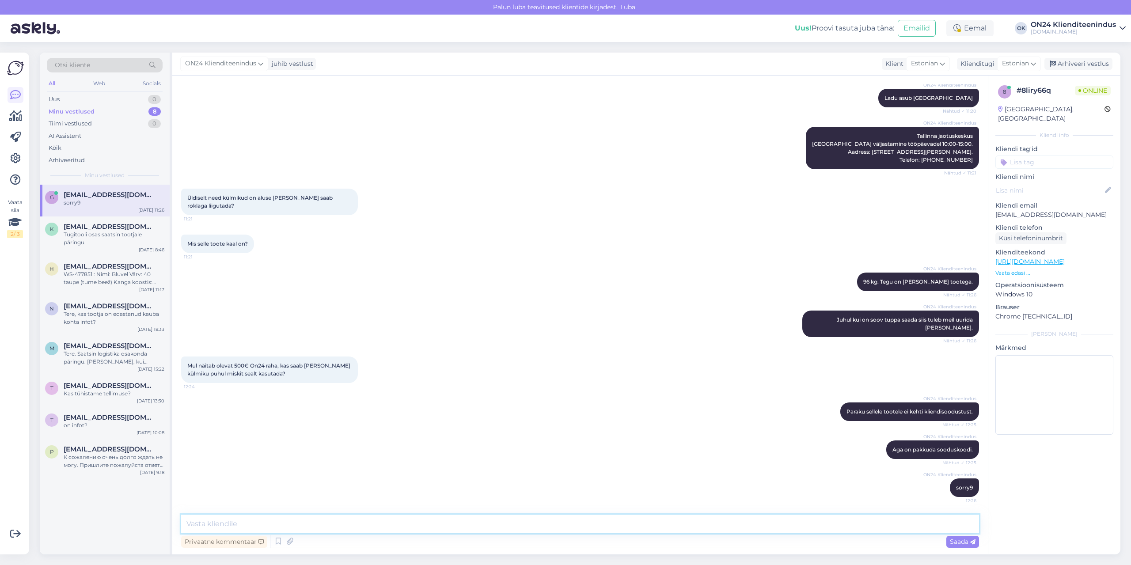
click at [316, 524] on textarea at bounding box center [580, 524] width 798 height 19
paste textarea "-79,11 €"
type textarea "Sooduskood annab -79,11 €"
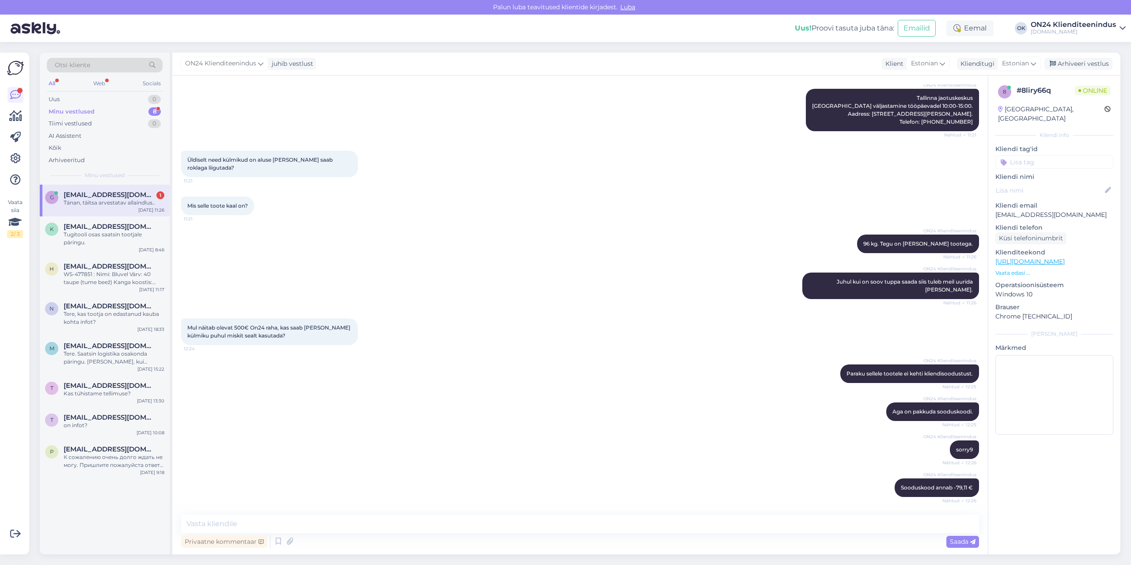
scroll to position [400, 0]
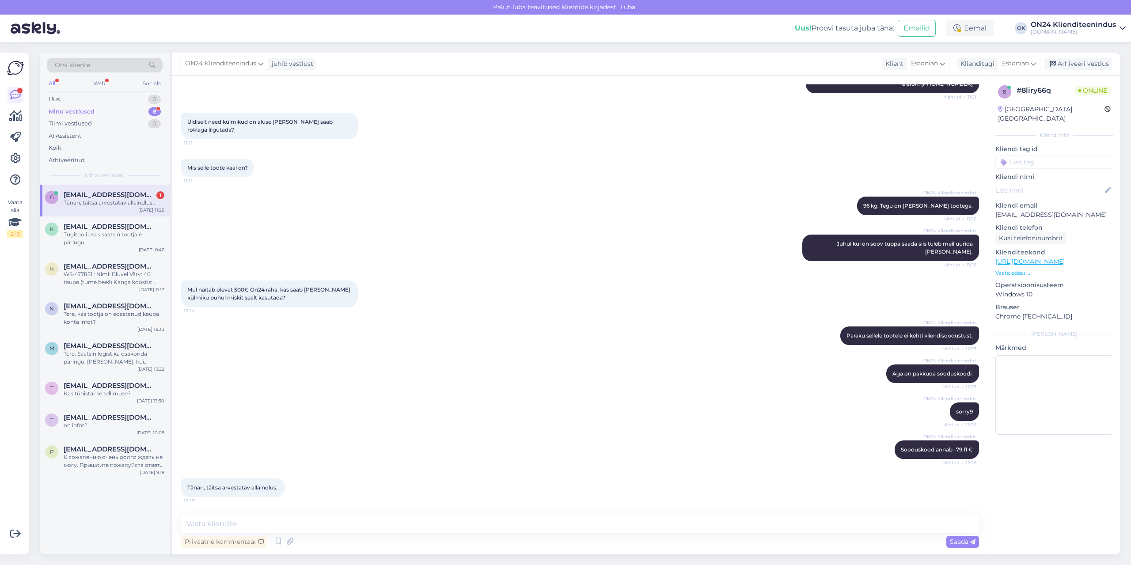
click at [102, 197] on span "[EMAIL_ADDRESS][DOMAIN_NAME]" at bounding box center [110, 195] width 92 height 8
click at [309, 528] on textarea at bounding box center [580, 524] width 798 height 19
type textarea "Lisage see sooduskoodi lahtrisse ja kinnitage."
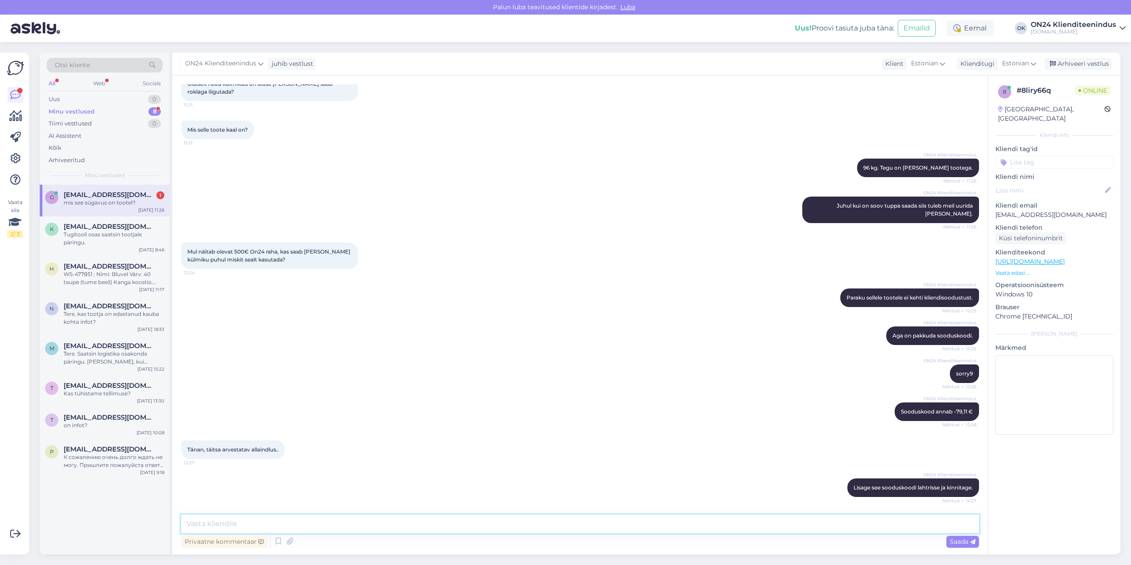
scroll to position [476, 0]
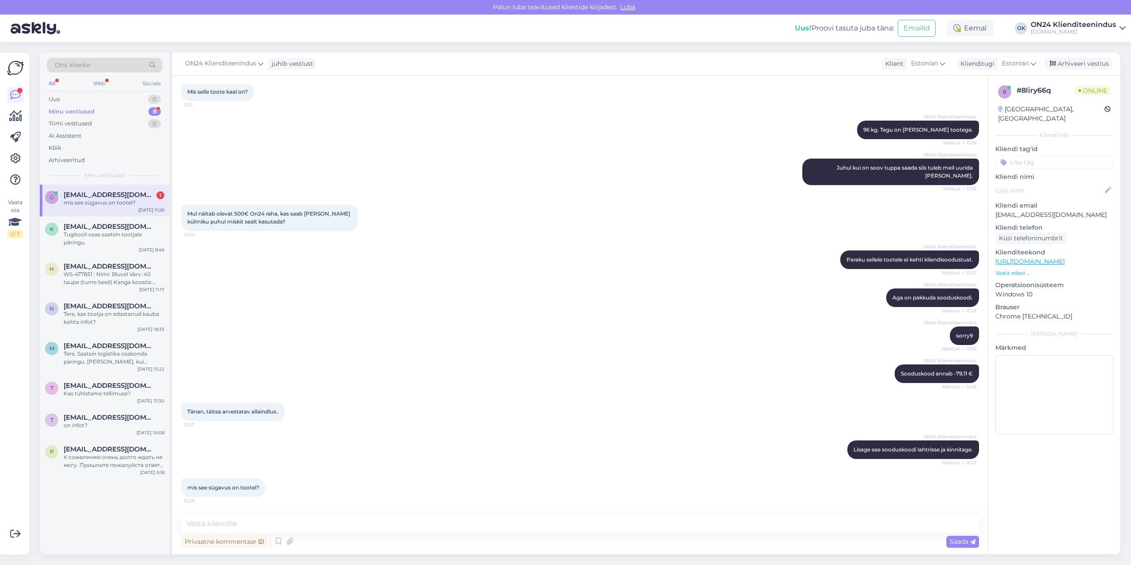
click at [98, 208] on div "g [EMAIL_ADDRESS][DOMAIN_NAME] 1 mis see sügavus on tootel? [DATE] 11:26" at bounding box center [105, 201] width 130 height 32
click at [247, 487] on span "mis see sügavus on tootel?" at bounding box center [223, 487] width 72 height 7
click at [235, 530] on textarea at bounding box center [580, 524] width 798 height 19
type textarea "Kodulehel kirjas, et 70 cm."
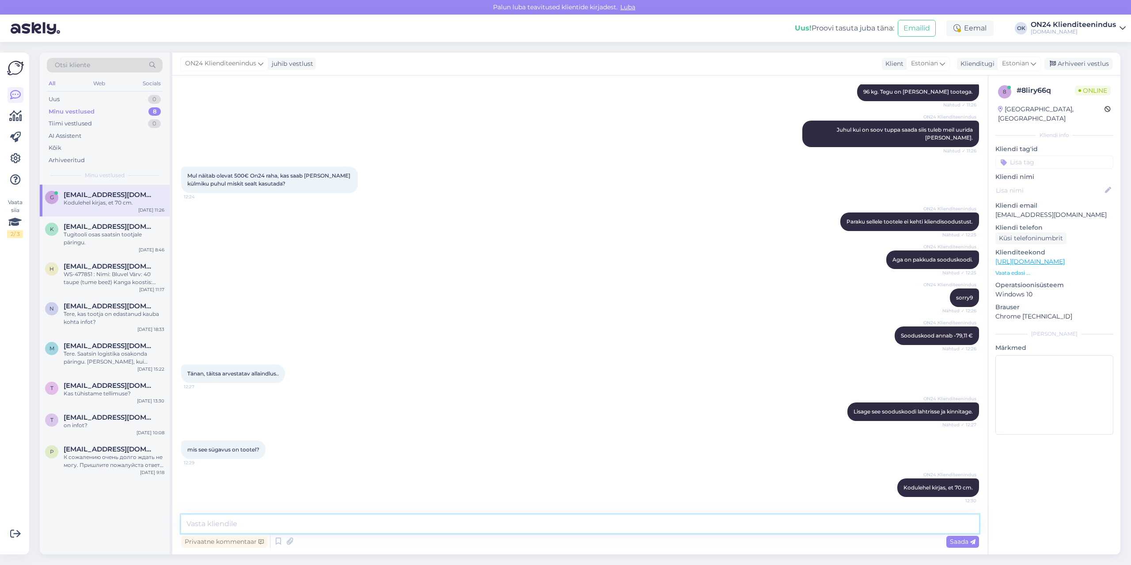
click at [323, 519] on textarea at bounding box center [580, 524] width 798 height 19
